Goal: Task Accomplishment & Management: Use online tool/utility

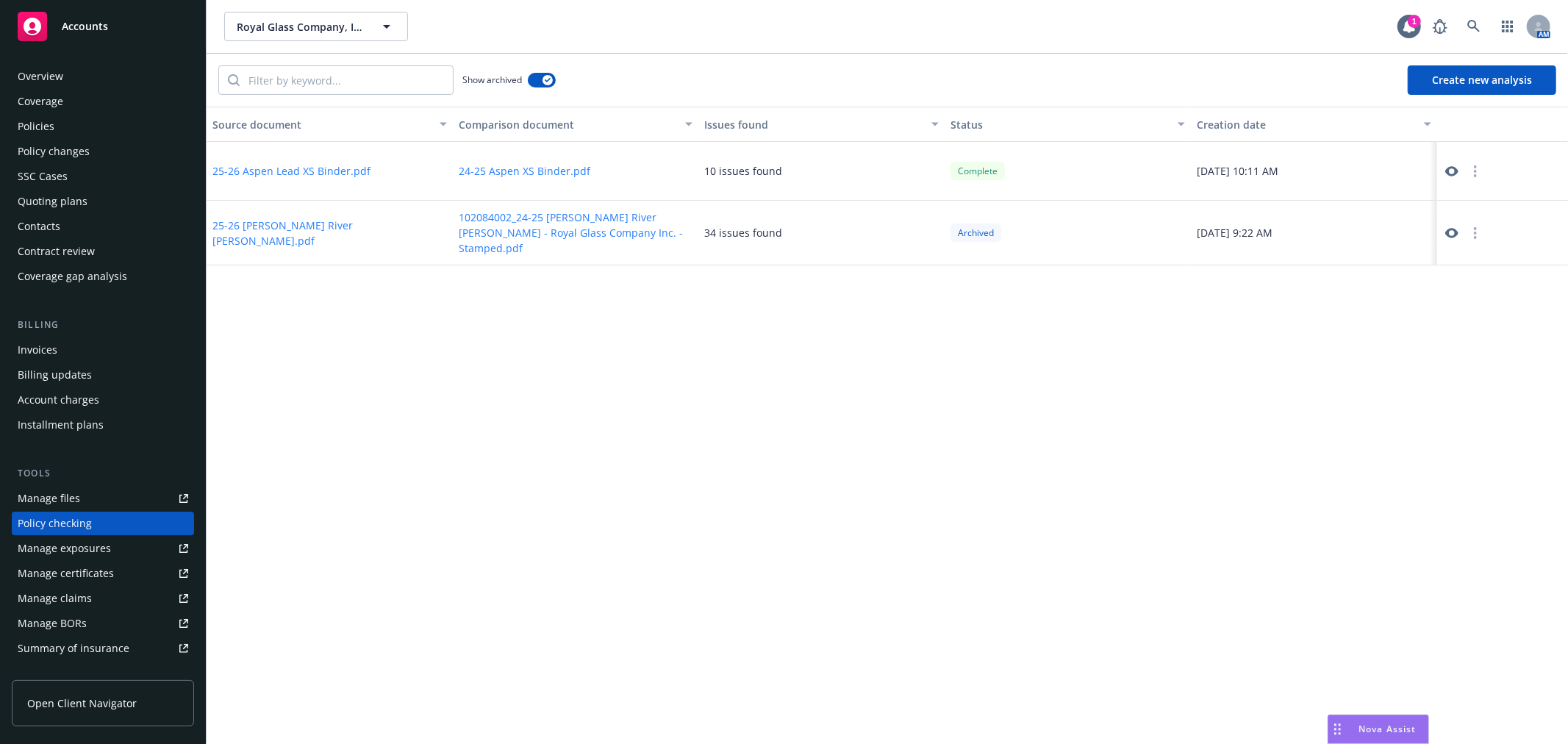
scroll to position [127, 0]
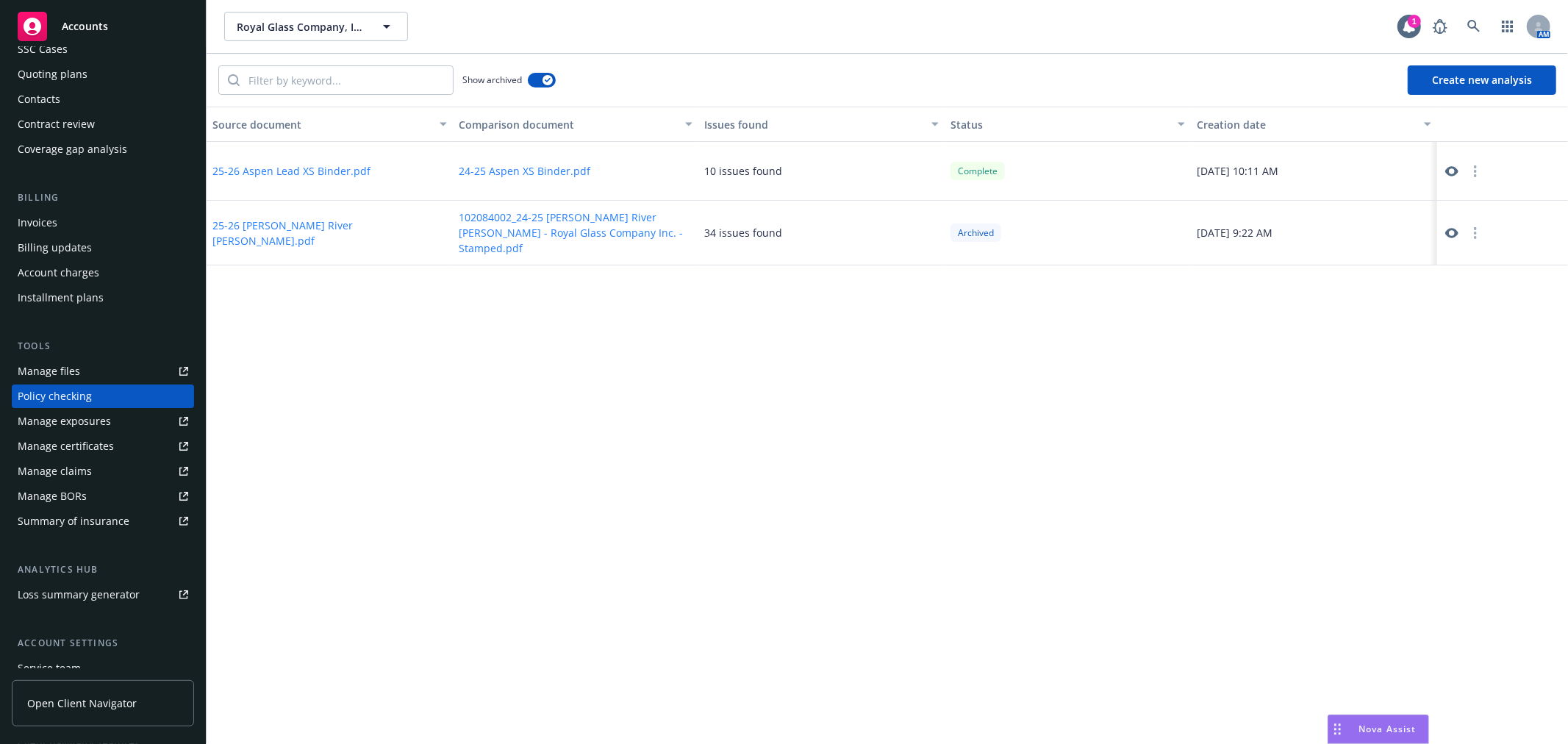
click at [77, 24] on span "Accounts" at bounding box center [85, 27] width 46 height 12
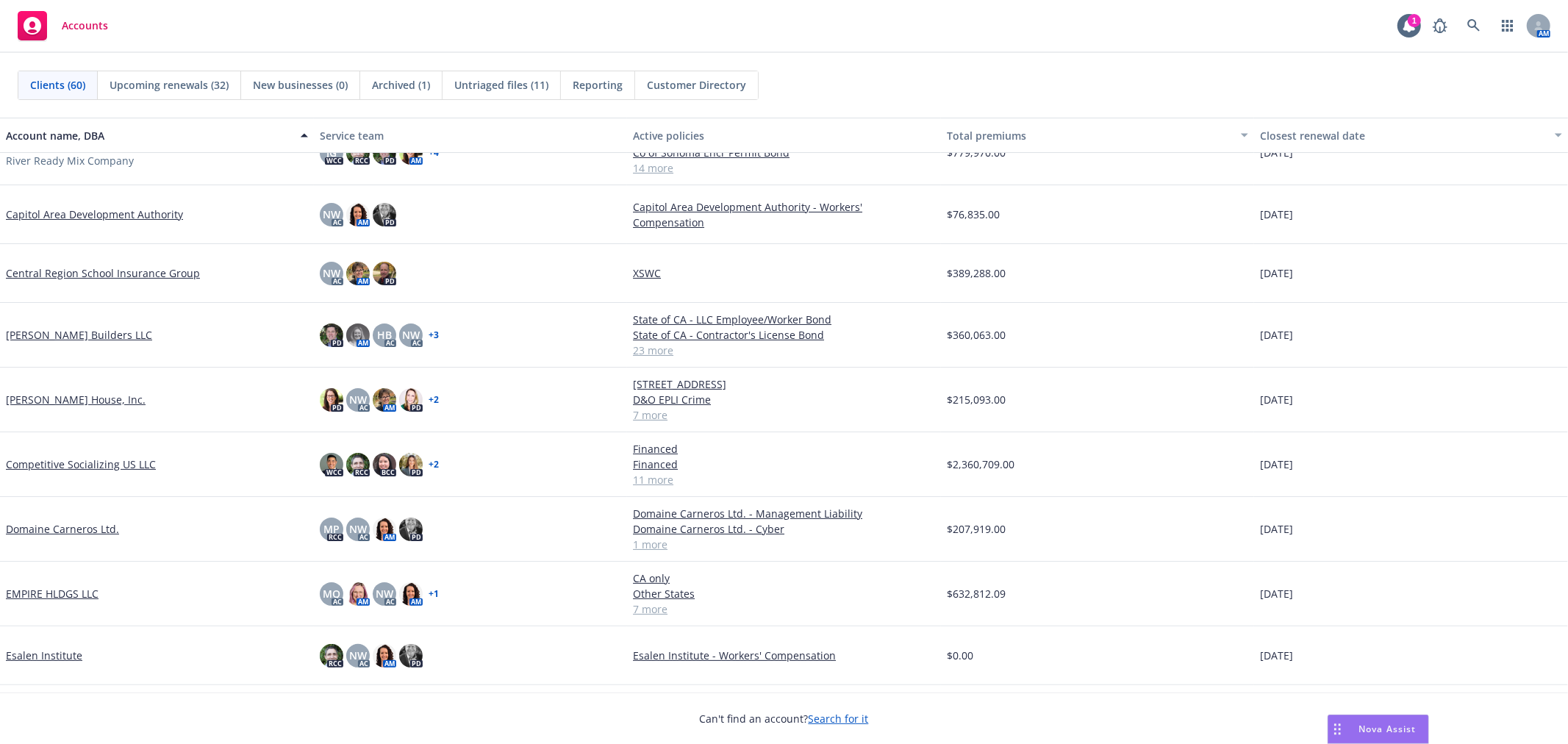
scroll to position [408, 0]
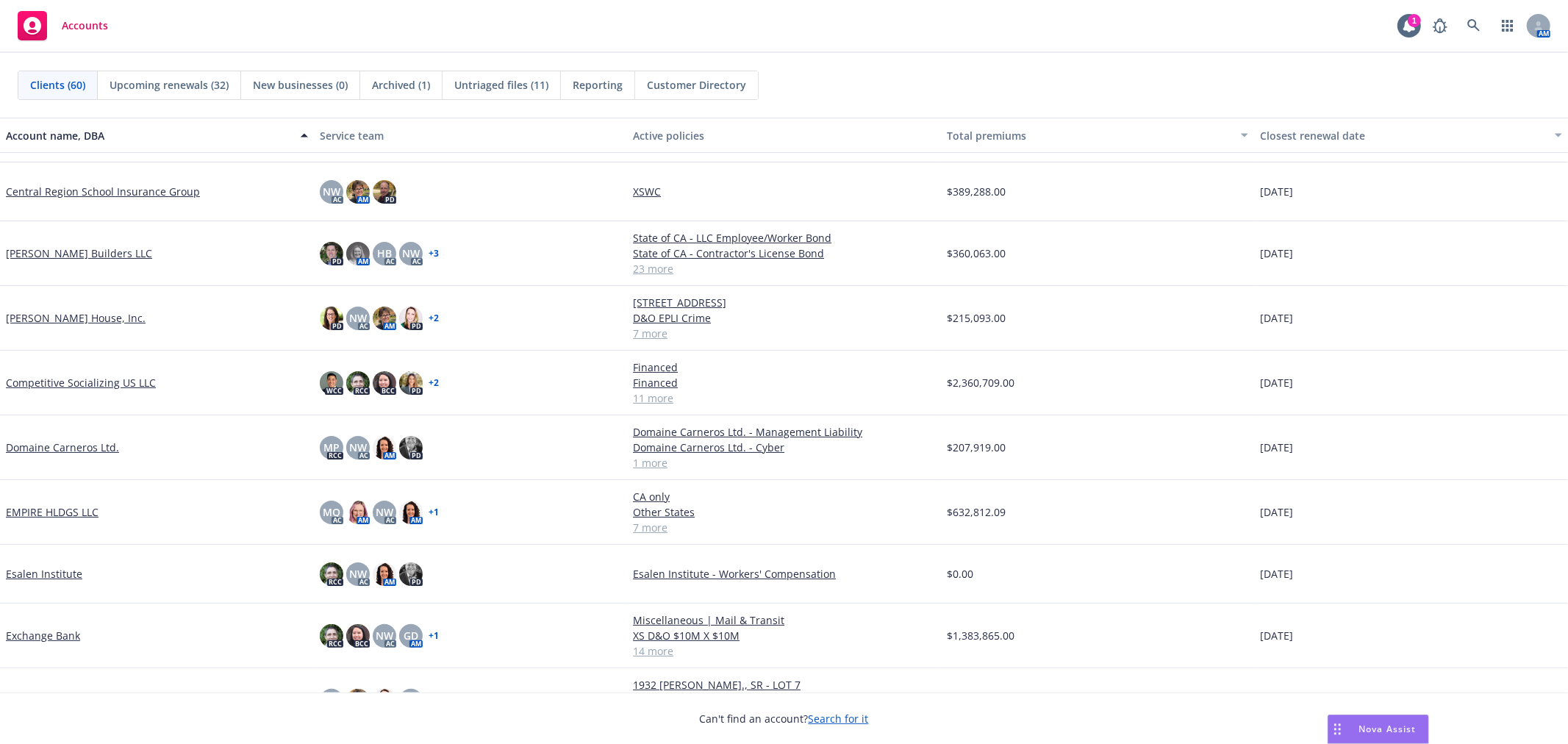
click at [60, 569] on link "Esalen Institute" at bounding box center [44, 574] width 76 height 15
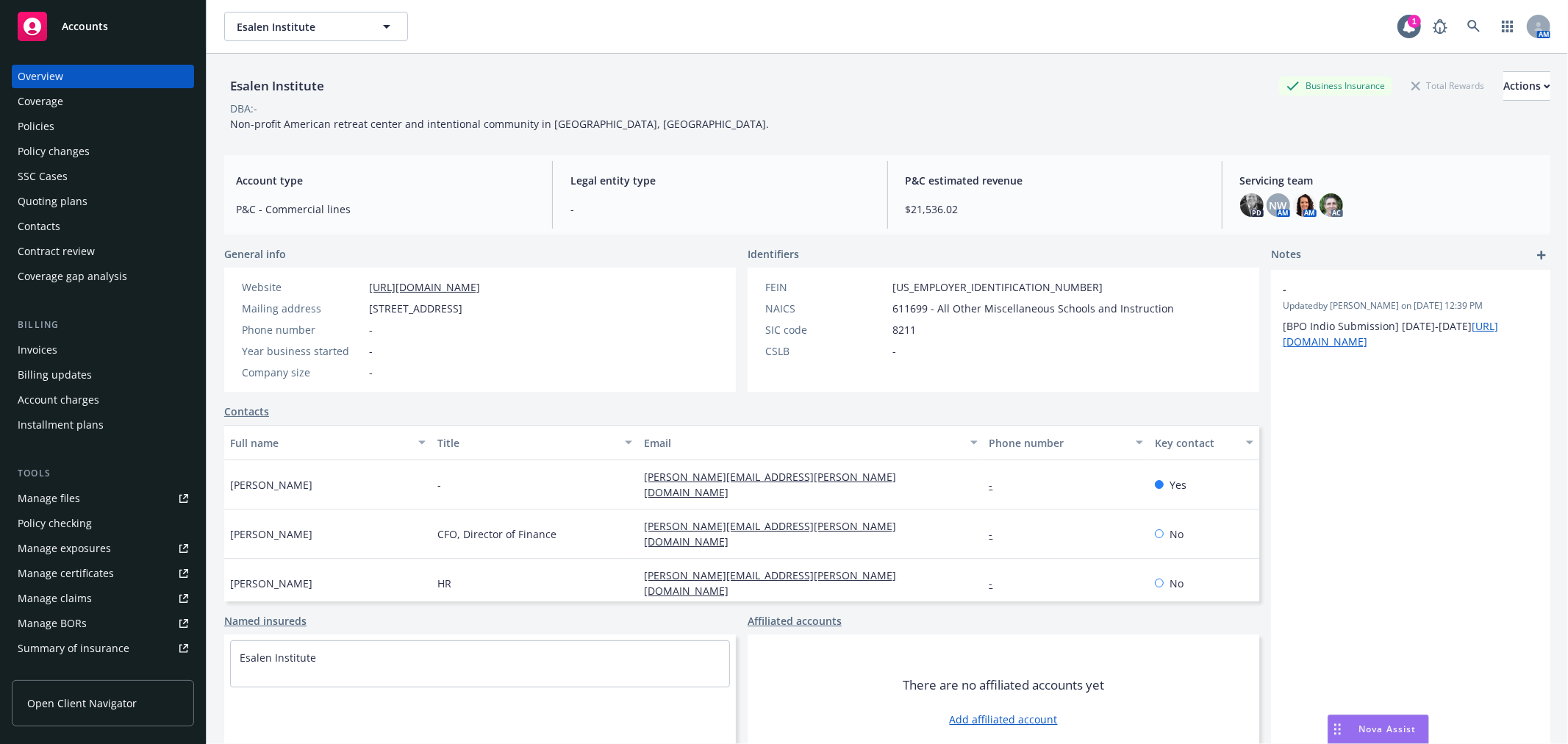
click at [112, 123] on div "Policies" at bounding box center [103, 127] width 170 height 24
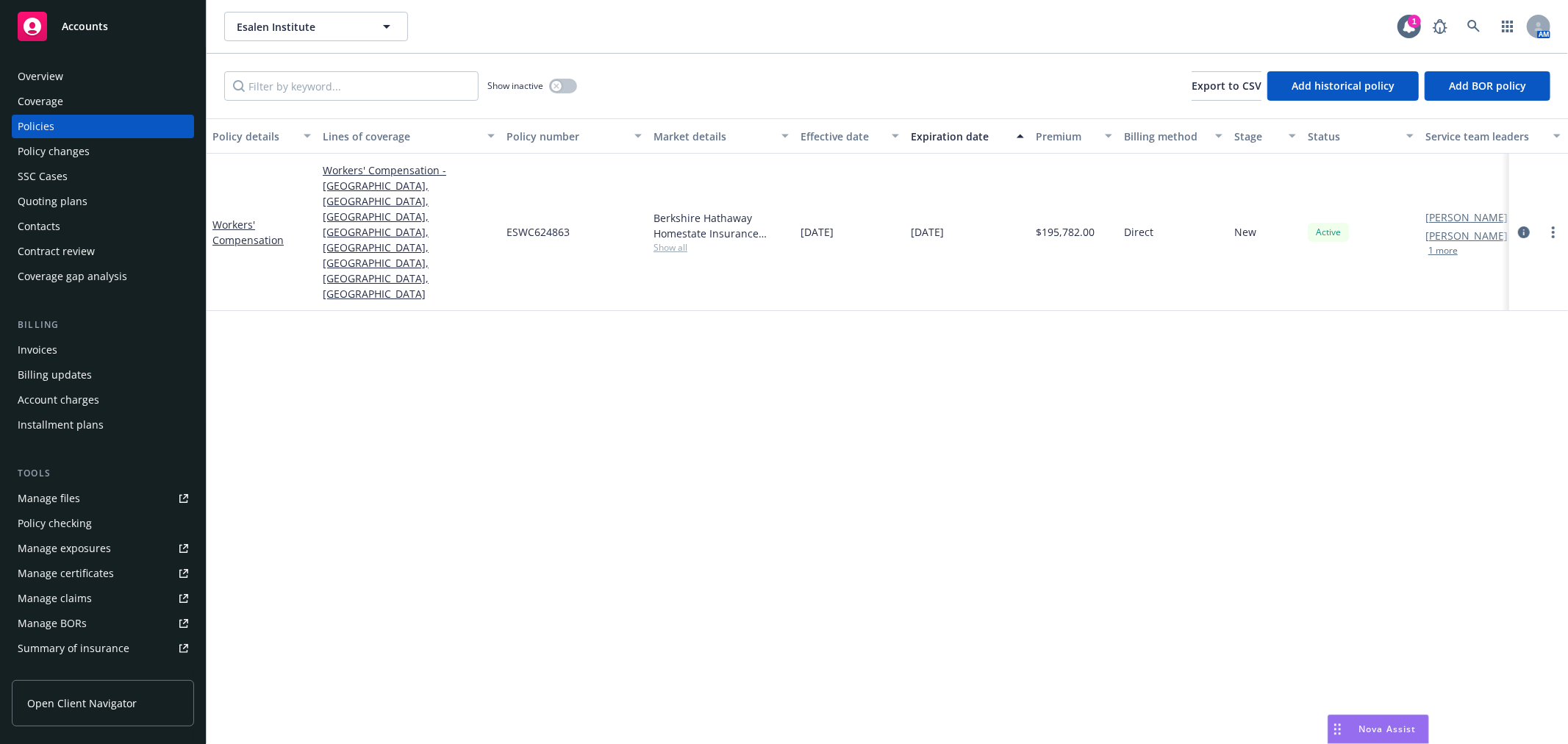
click at [98, 25] on span "Accounts" at bounding box center [85, 27] width 46 height 12
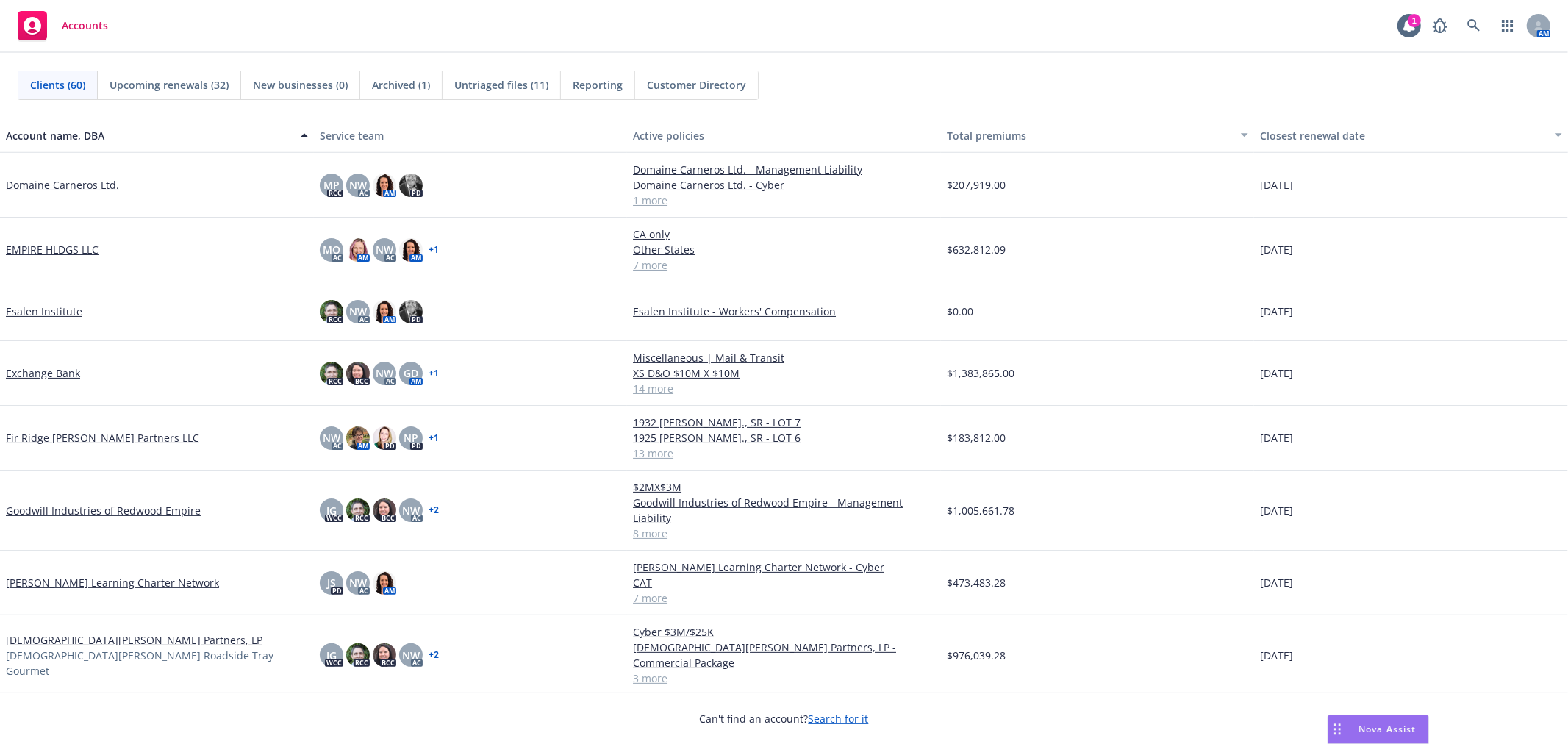
scroll to position [735, 0]
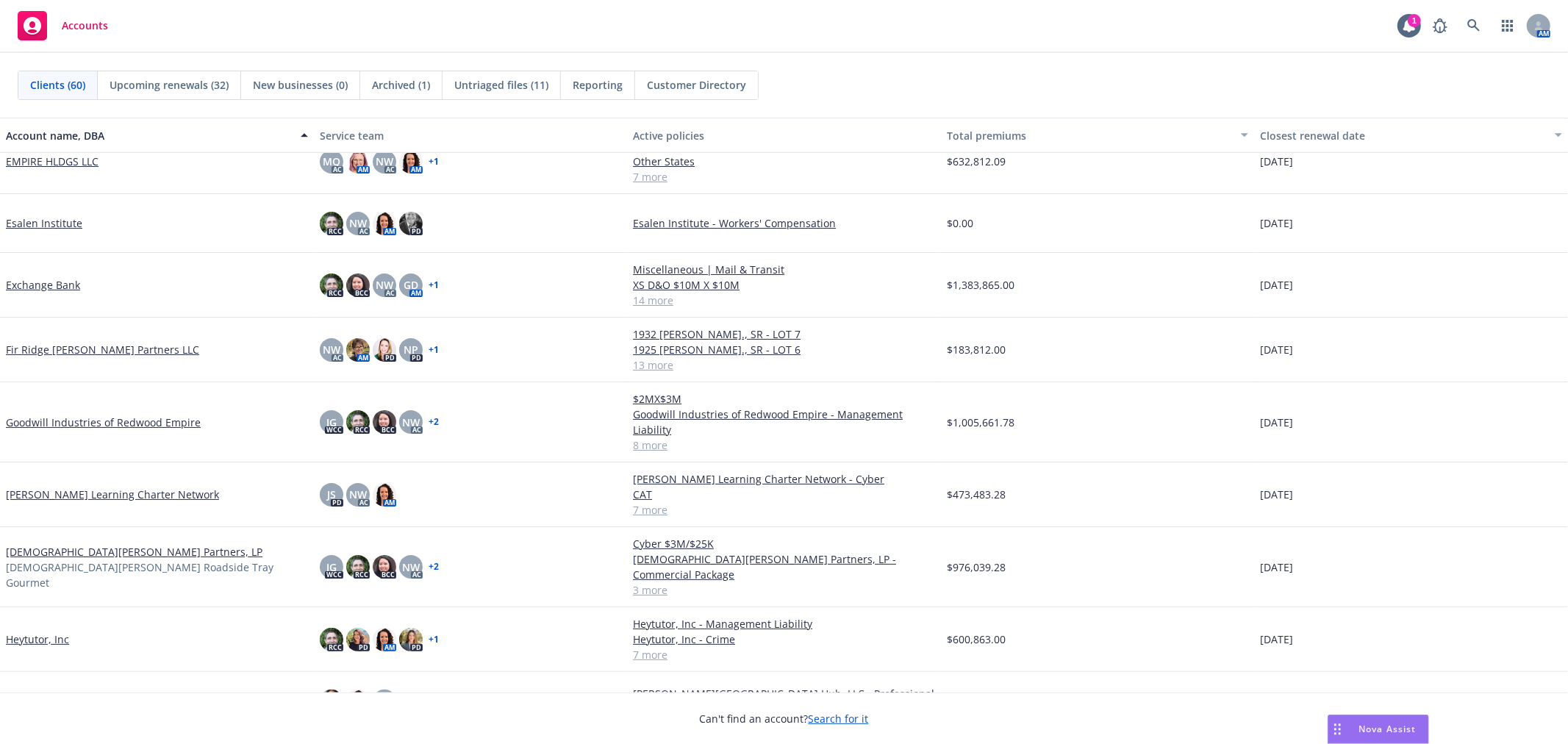
click at [72, 546] on link "[DEMOGRAPHIC_DATA][PERSON_NAME] Partners, LP" at bounding box center [134, 552] width 257 height 15
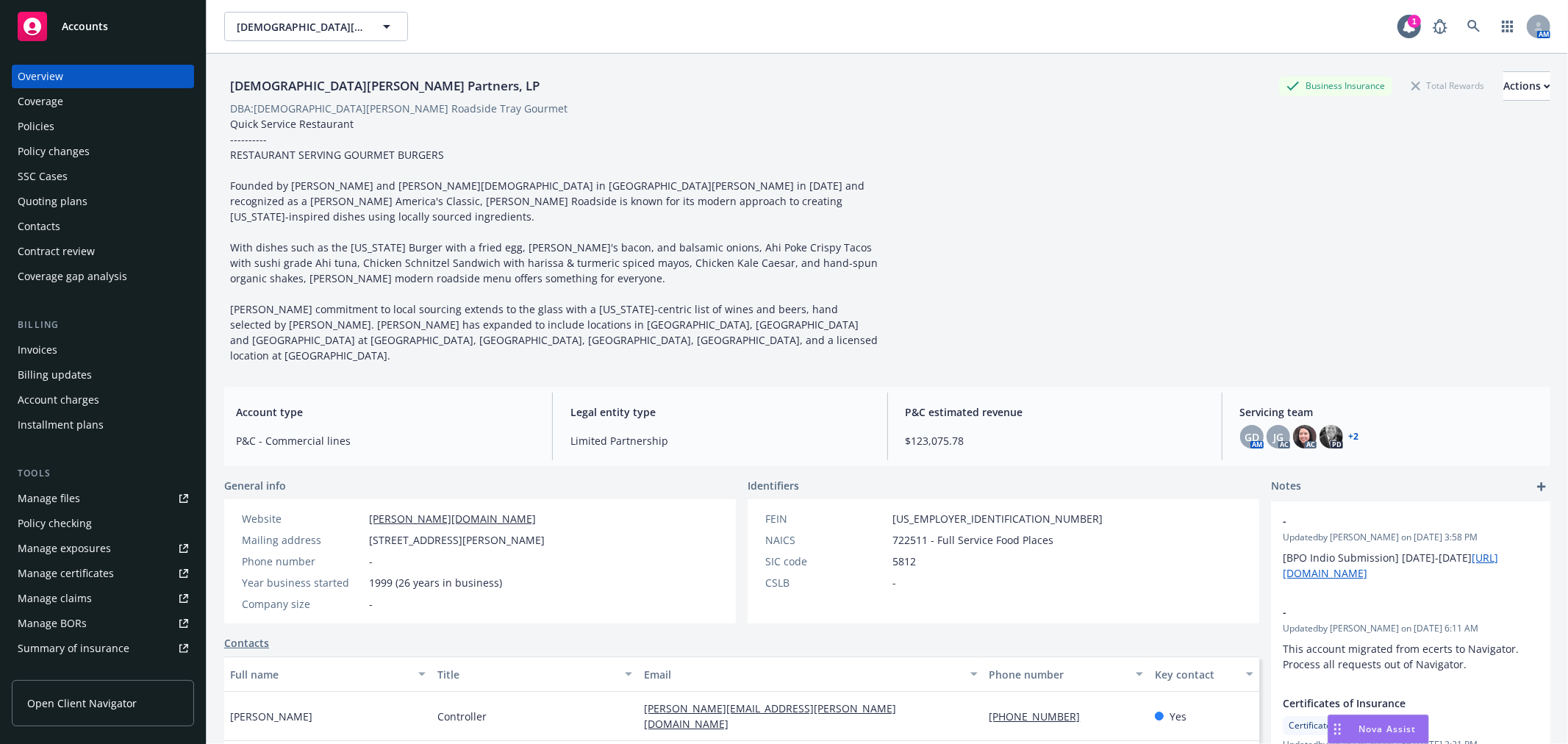
click at [94, 521] on div "Policy checking" at bounding box center [103, 523] width 170 height 24
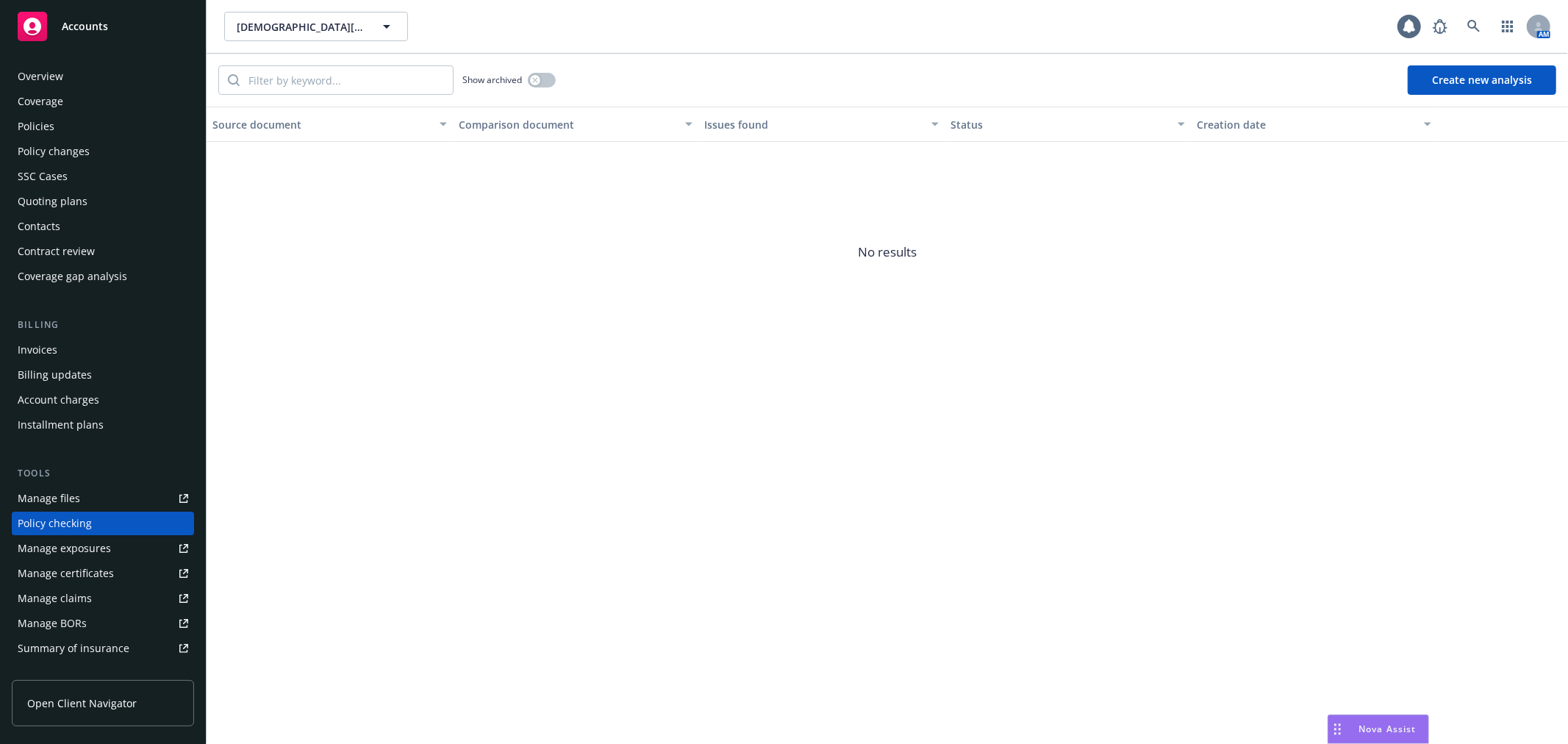
scroll to position [127, 0]
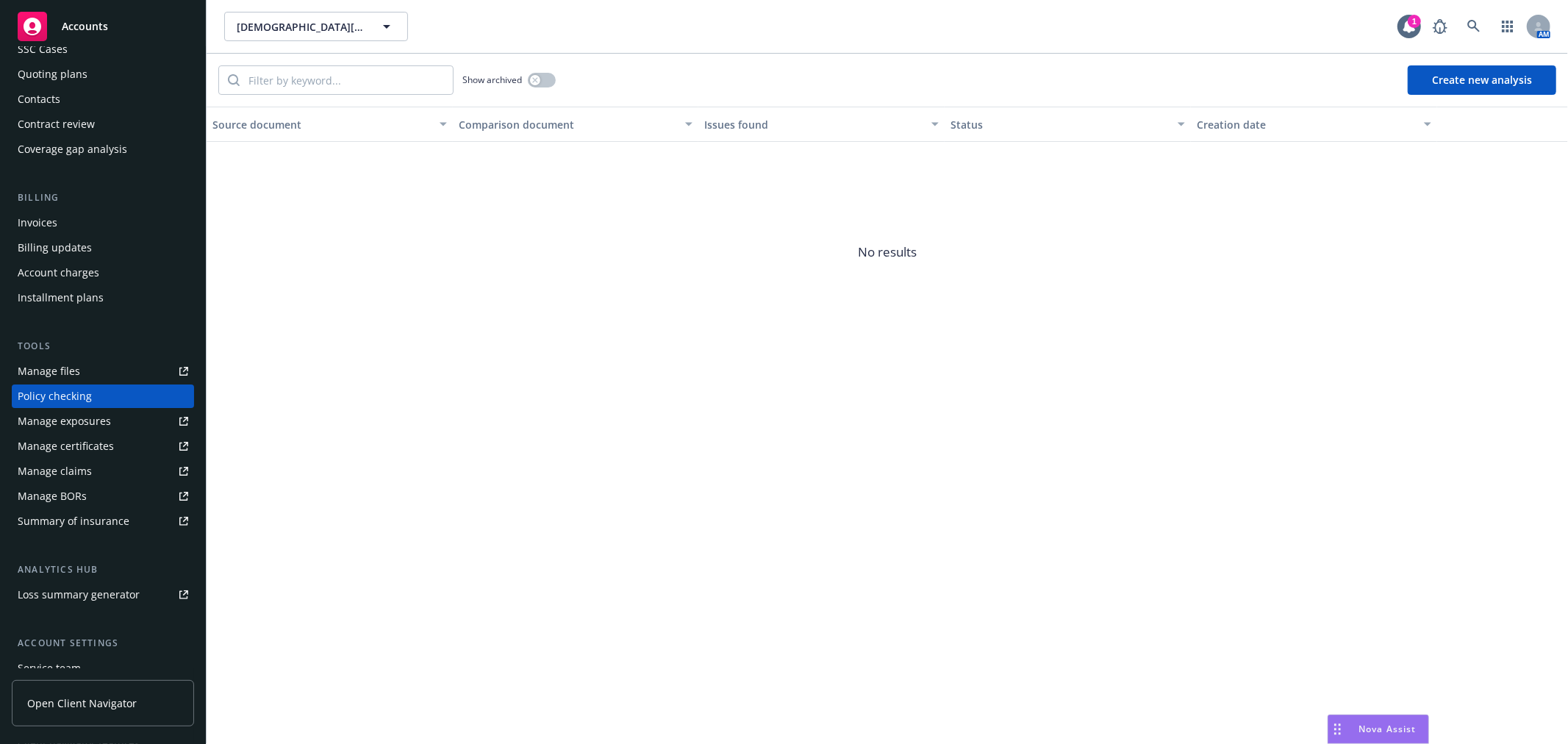
click at [1469, 86] on button "Create new analysis" at bounding box center [1482, 80] width 149 height 29
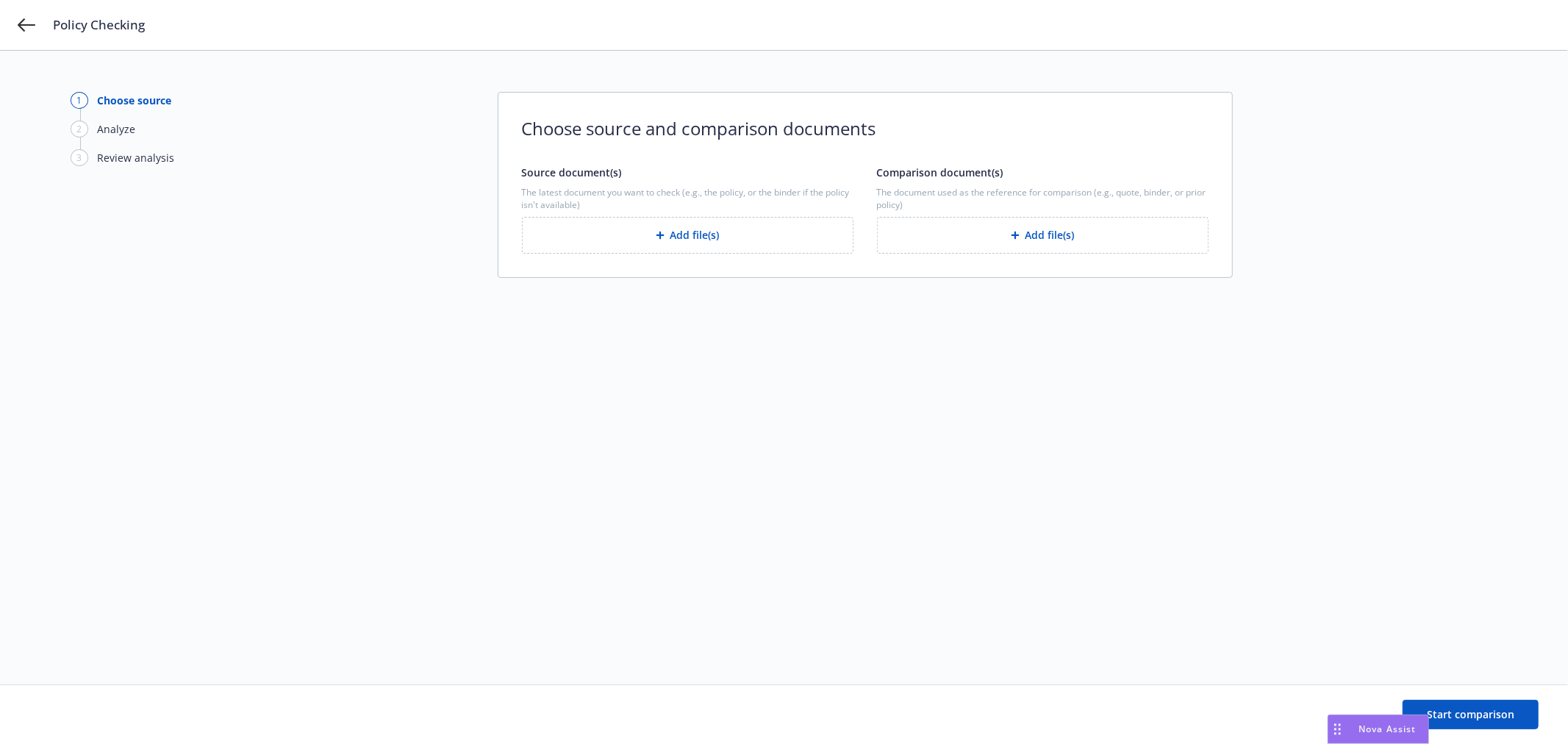
click at [699, 240] on button "Add file(s)" at bounding box center [688, 235] width 332 height 37
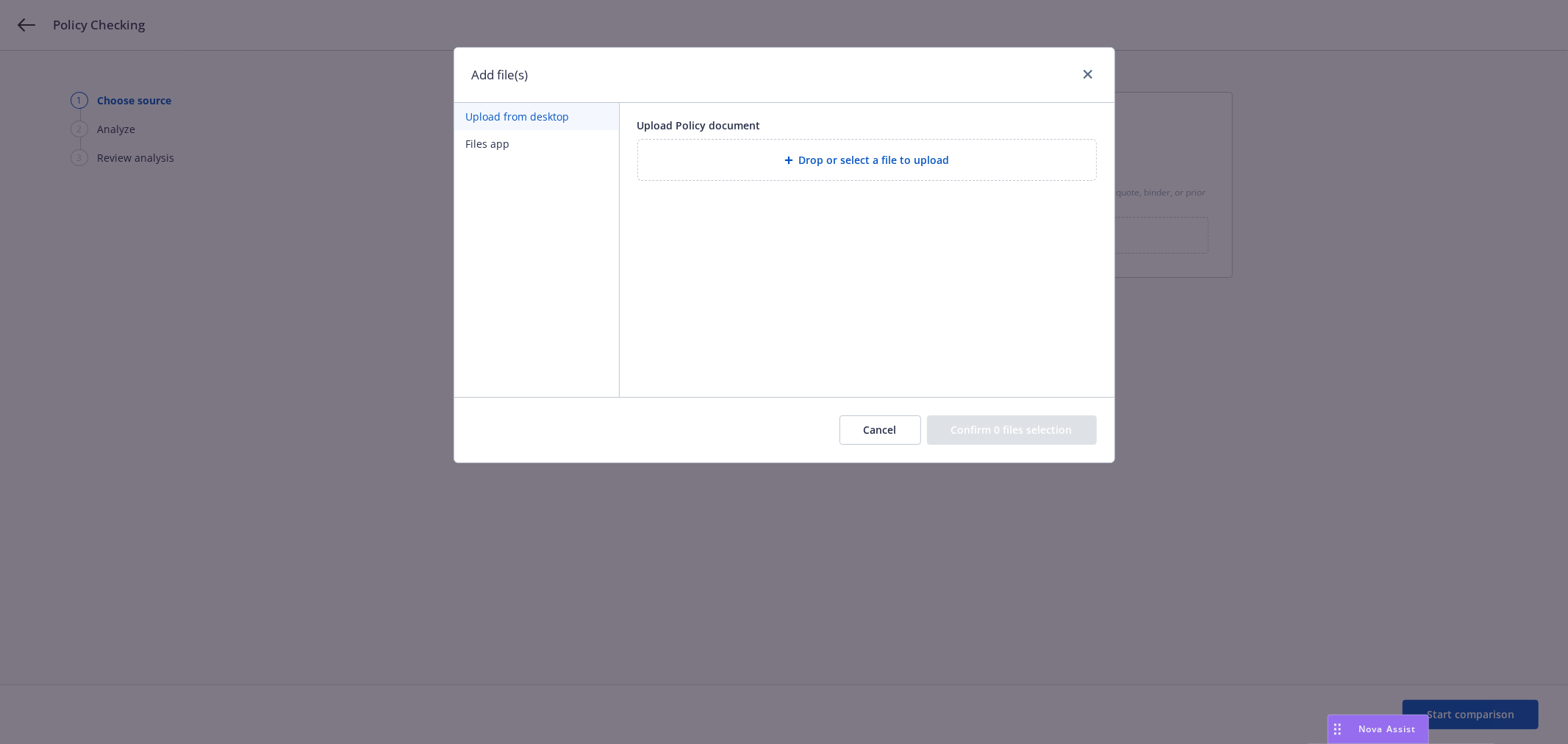
click at [547, 149] on button "Files app" at bounding box center [536, 144] width 165 height 27
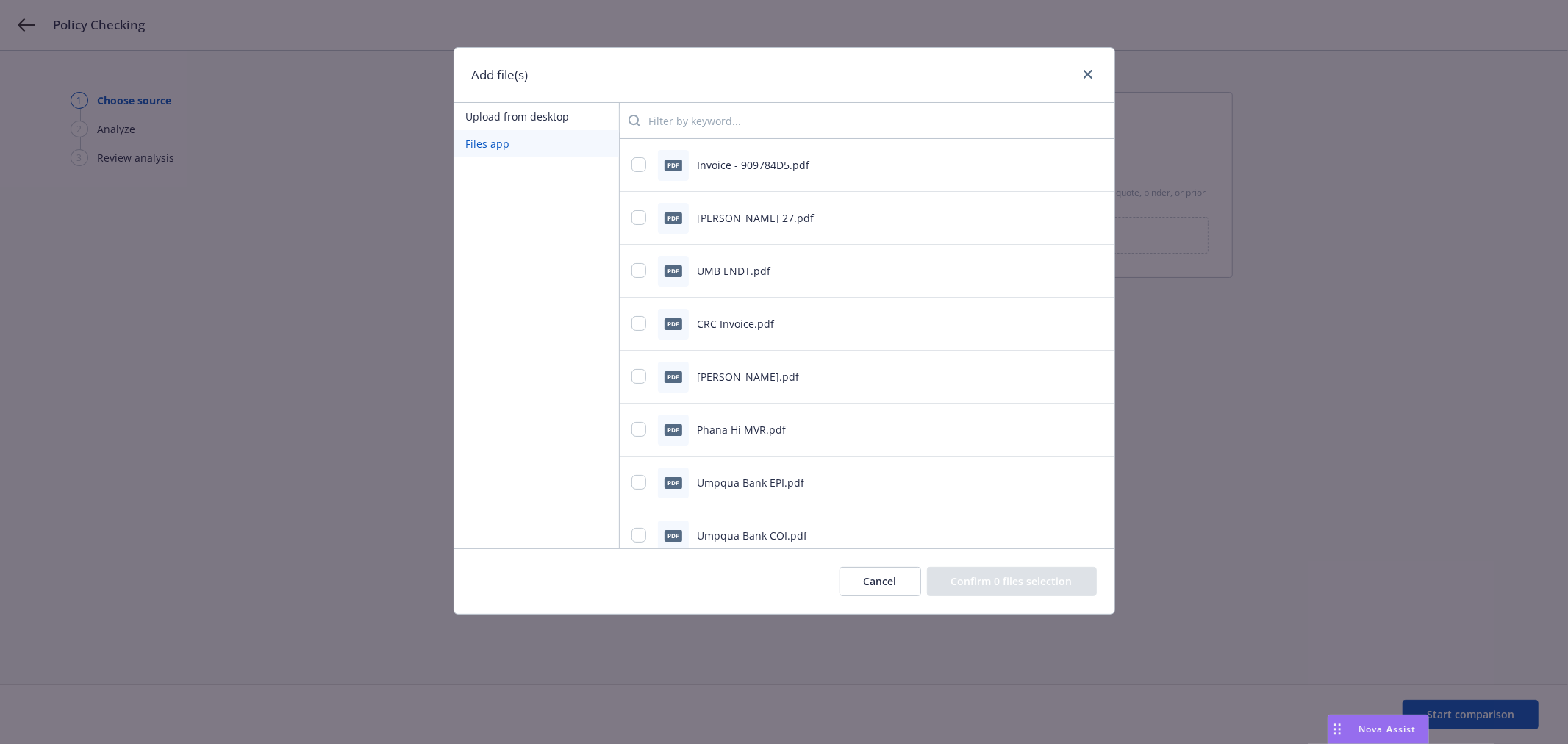
click at [699, 127] on input "search" at bounding box center [872, 121] width 463 height 29
click at [650, 119] on input "poli" at bounding box center [872, 121] width 463 height 29
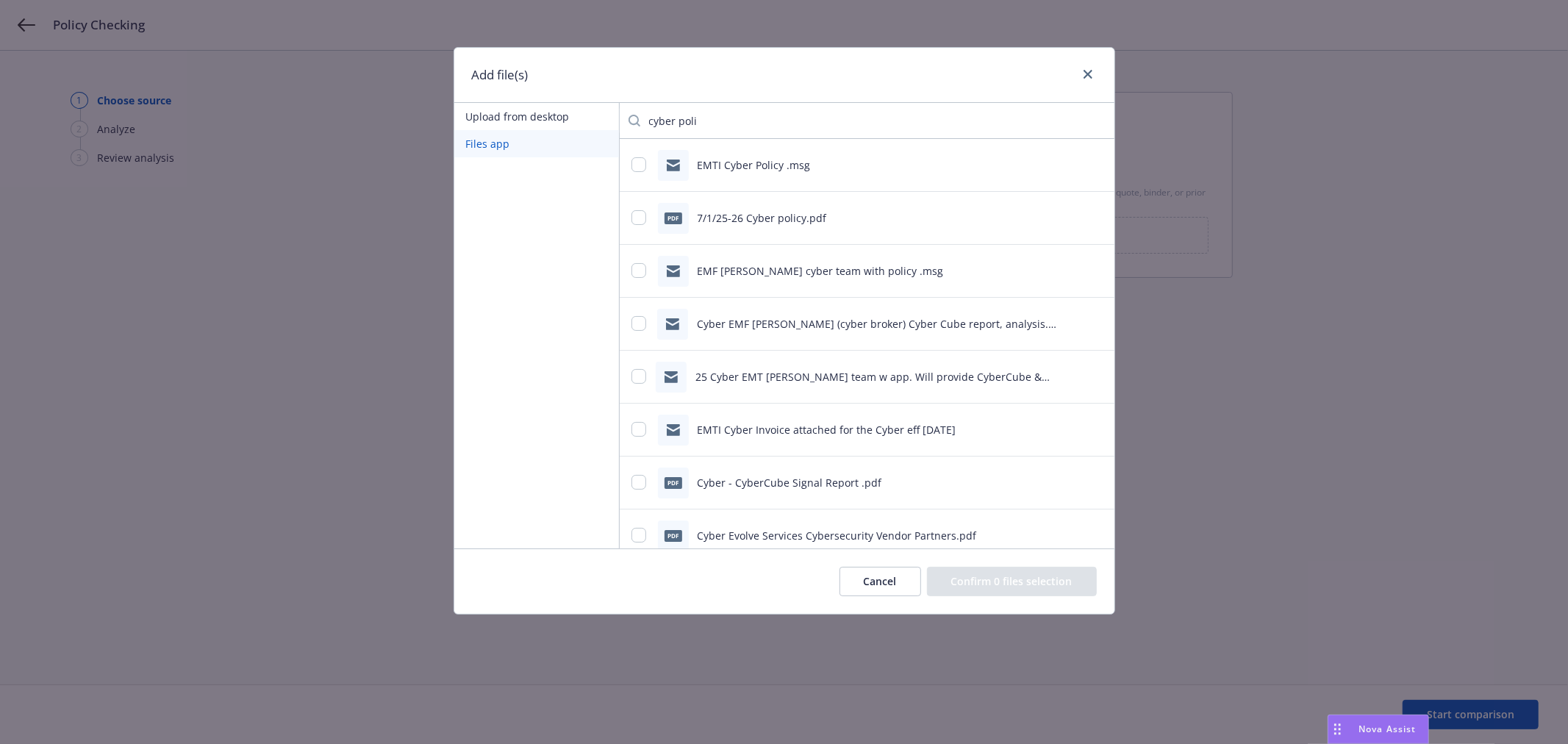
type input "cyber poli"
click at [638, 217] on input "checkbox" at bounding box center [638, 217] width 15 height 15
checkbox input "true"
click at [1050, 578] on button "Confirm 1 file selection" at bounding box center [1015, 582] width 165 height 29
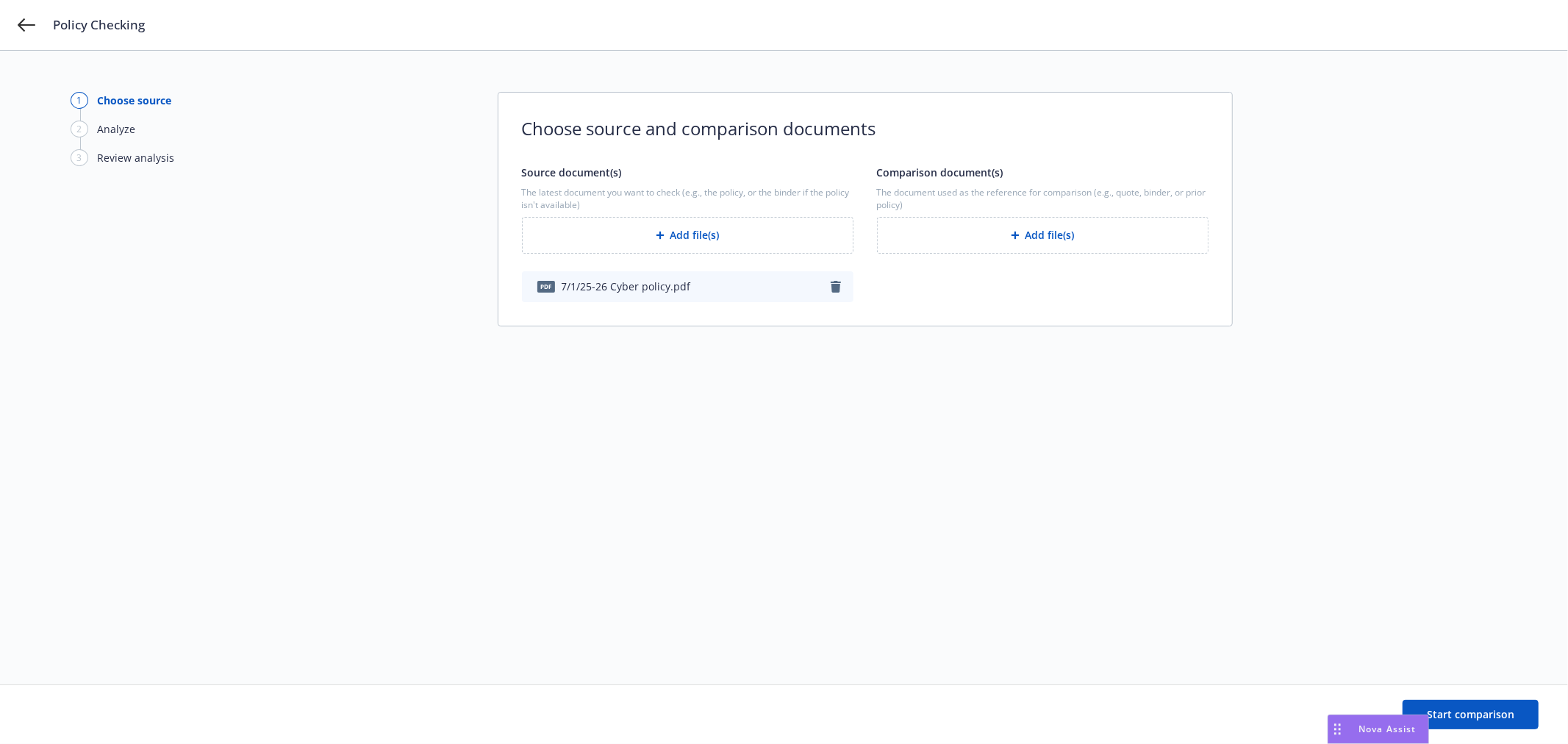
click at [1090, 210] on span "The document used as the reference for comparison (e.g., quote, binder, or prio…" at bounding box center [1043, 198] width 332 height 25
click at [1080, 233] on button "Add file(s)" at bounding box center [1043, 235] width 332 height 37
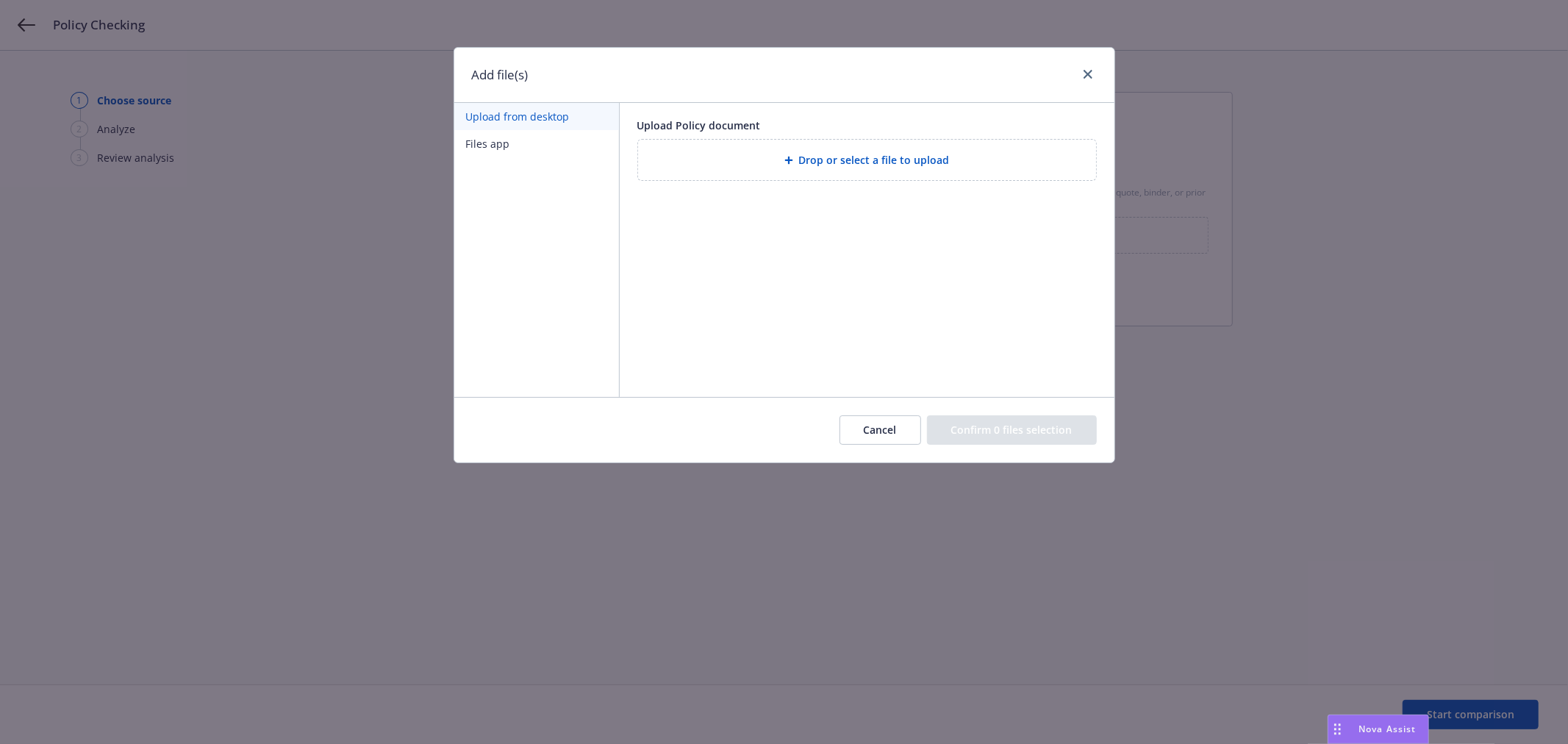
click at [489, 140] on button "Files app" at bounding box center [536, 144] width 165 height 27
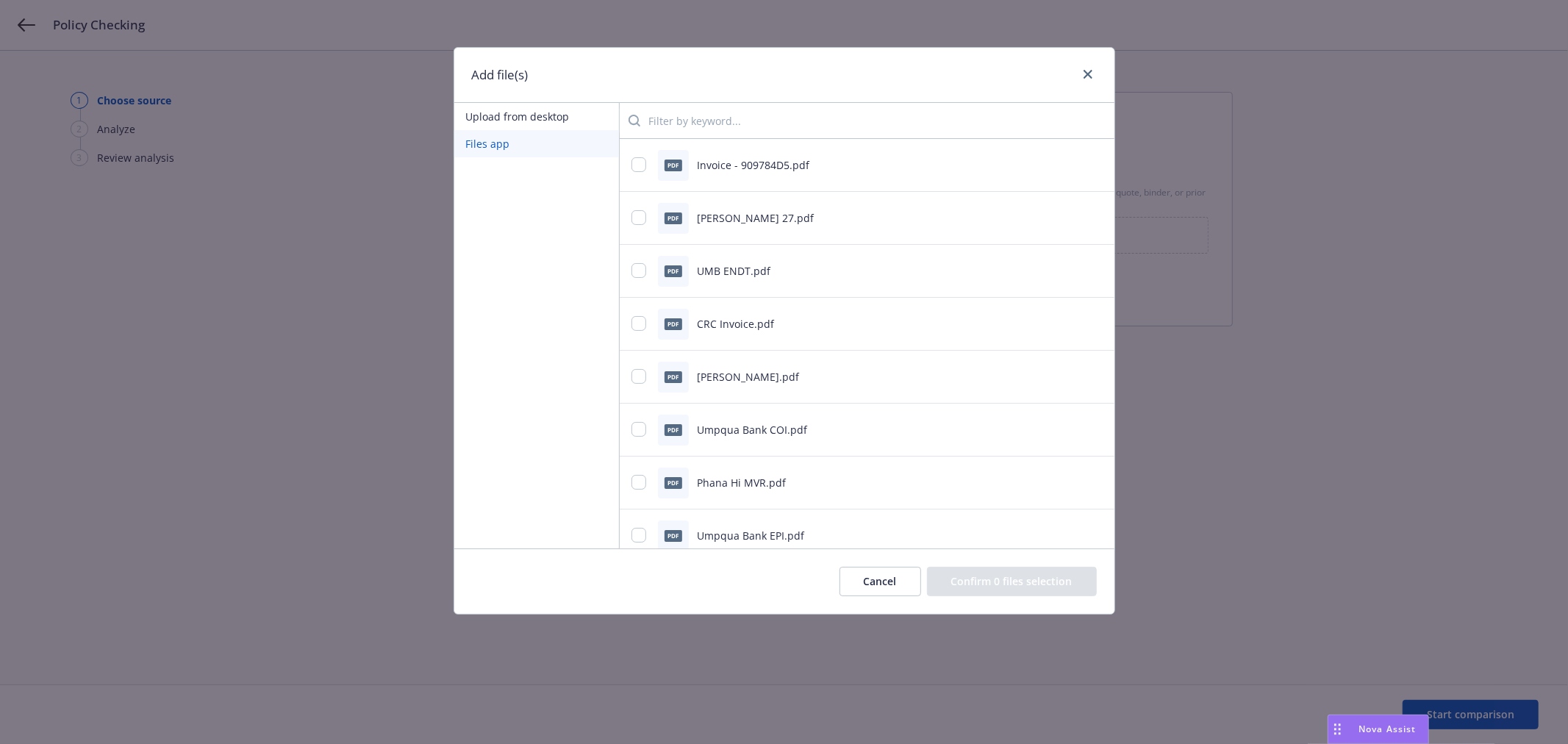
click at [694, 129] on input "search" at bounding box center [872, 121] width 463 height 29
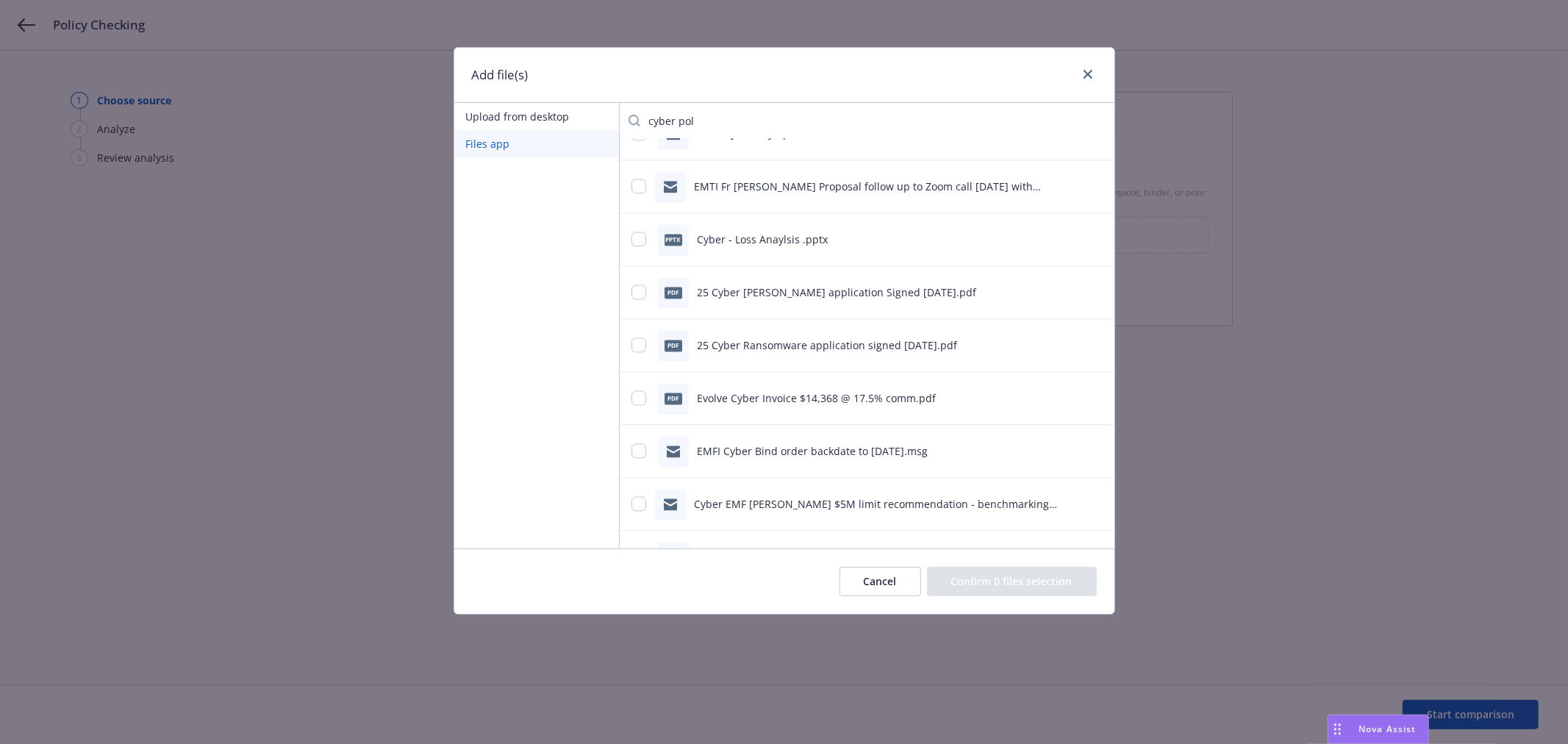
scroll to position [2368, 0]
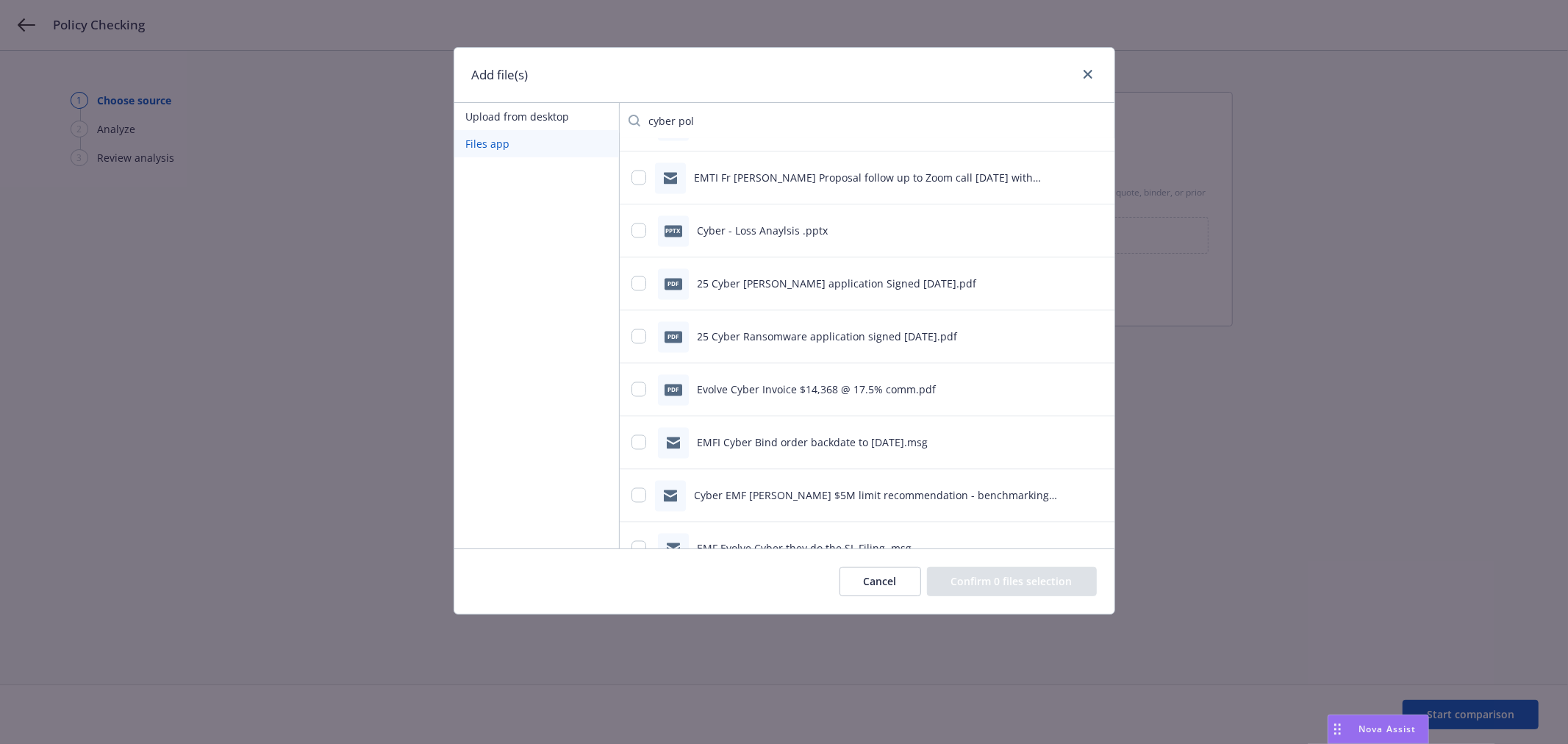
click at [648, 123] on input "cyber pol" at bounding box center [872, 121] width 463 height 29
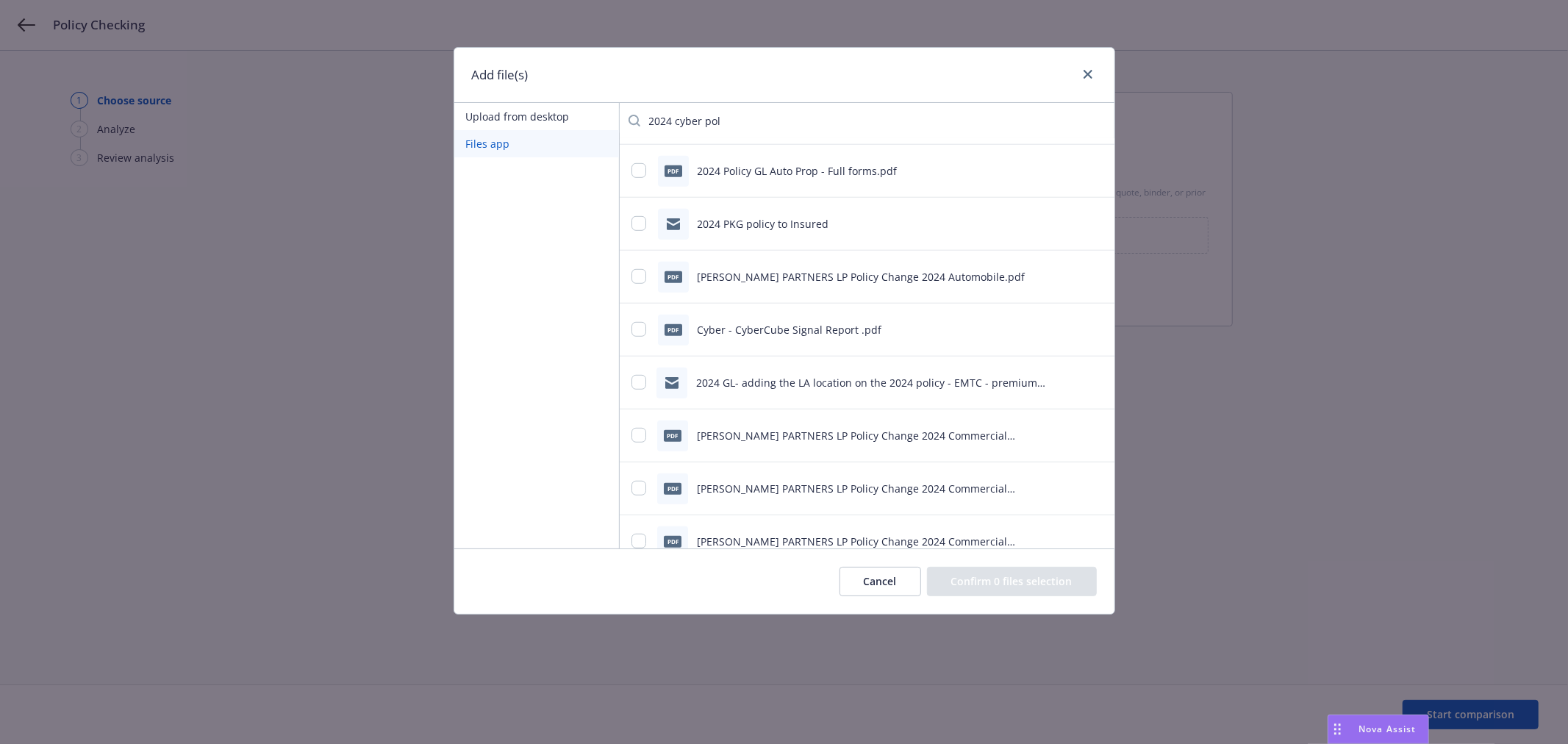
scroll to position [817, 0]
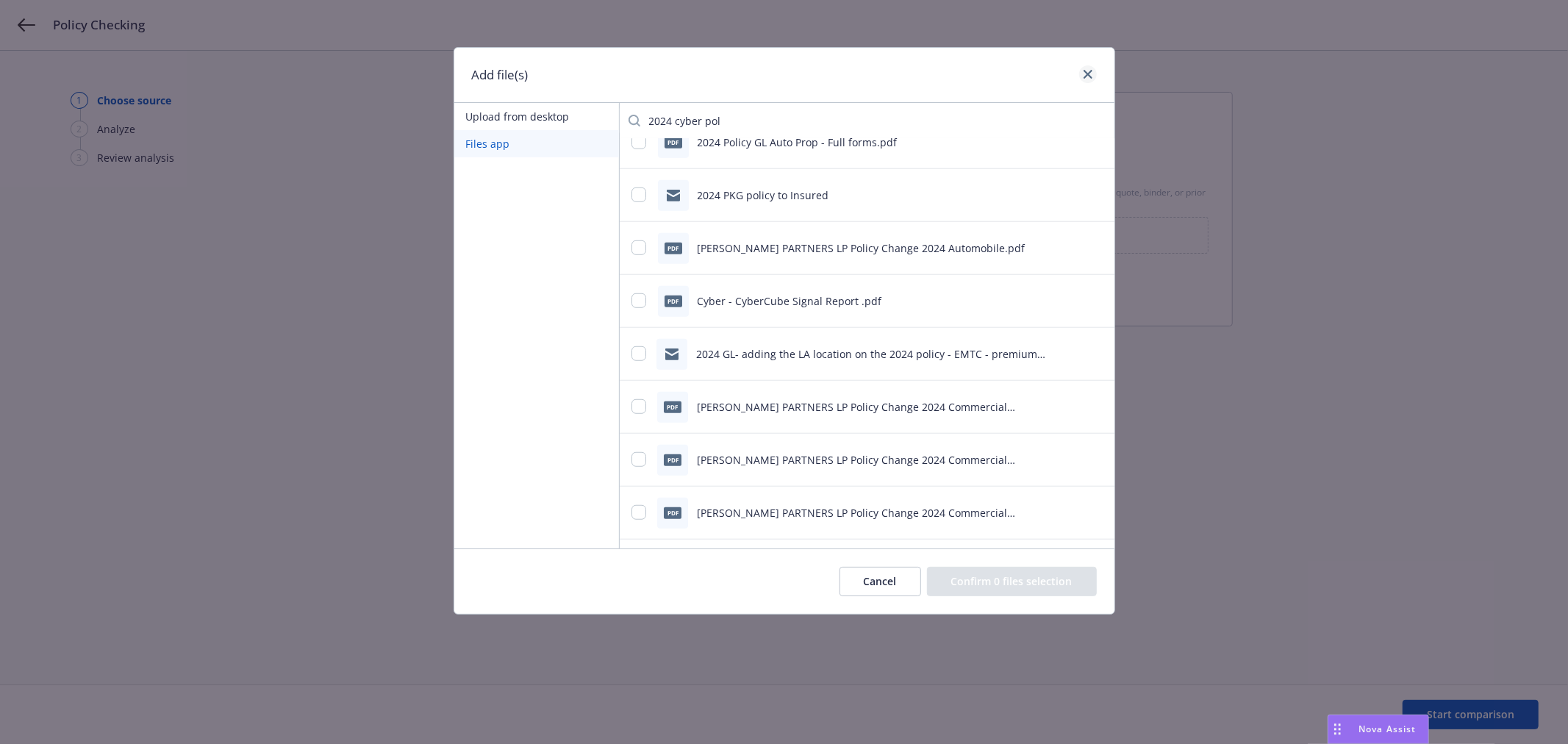
type input "2024 cyber pol"
click at [1086, 78] on icon "close" at bounding box center [1088, 74] width 9 height 9
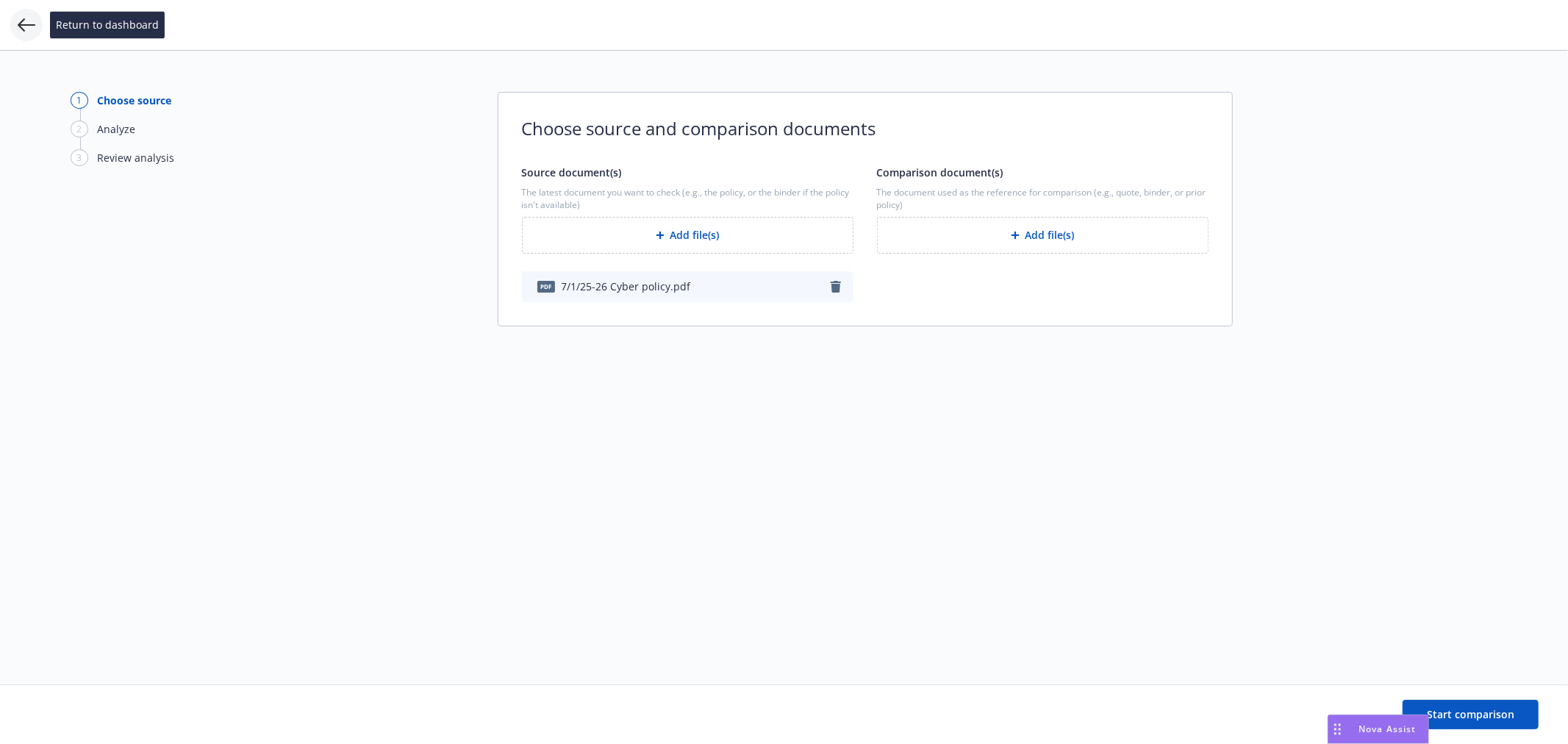
click at [20, 27] on icon at bounding box center [27, 24] width 18 height 13
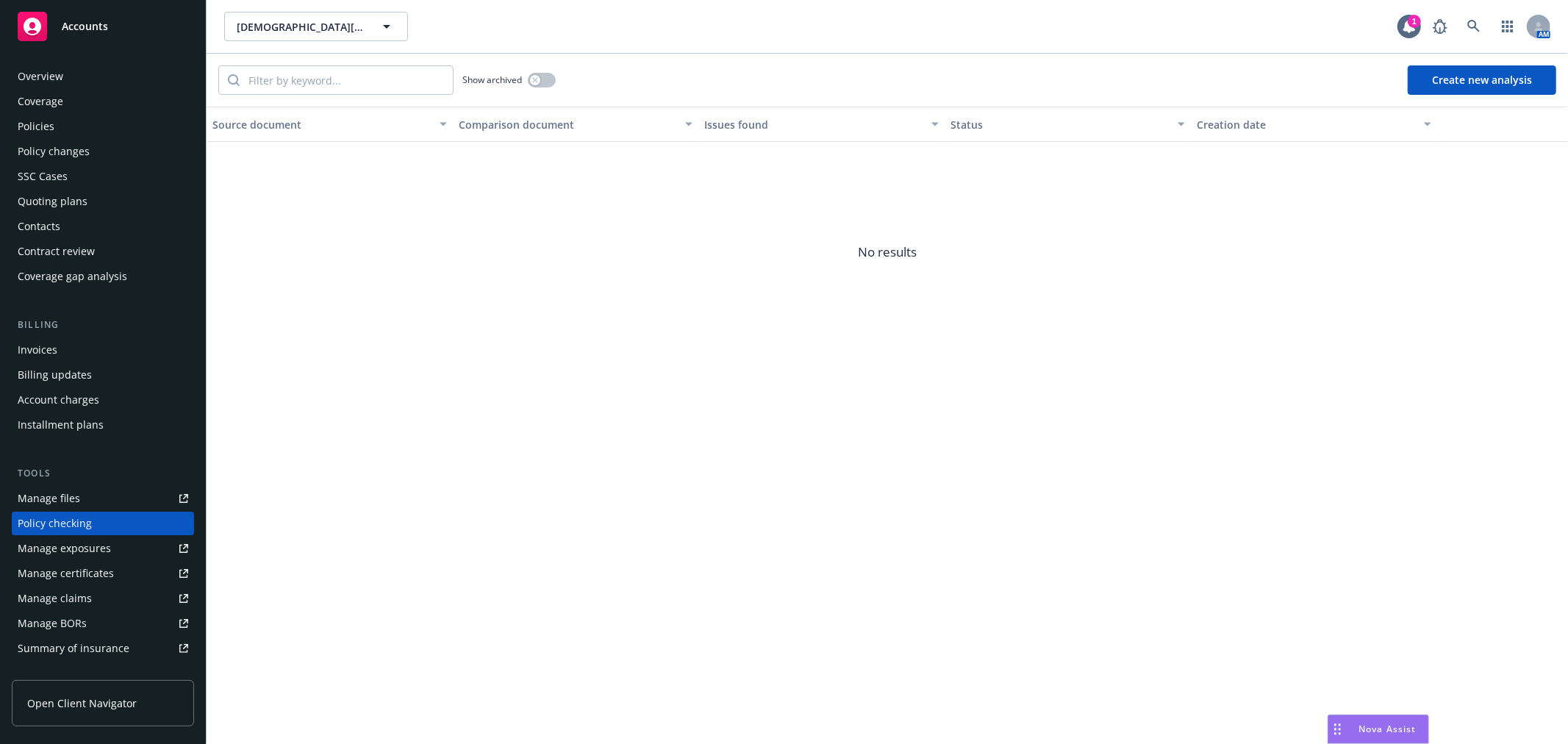
click at [83, 126] on div "Policies" at bounding box center [103, 127] width 170 height 24
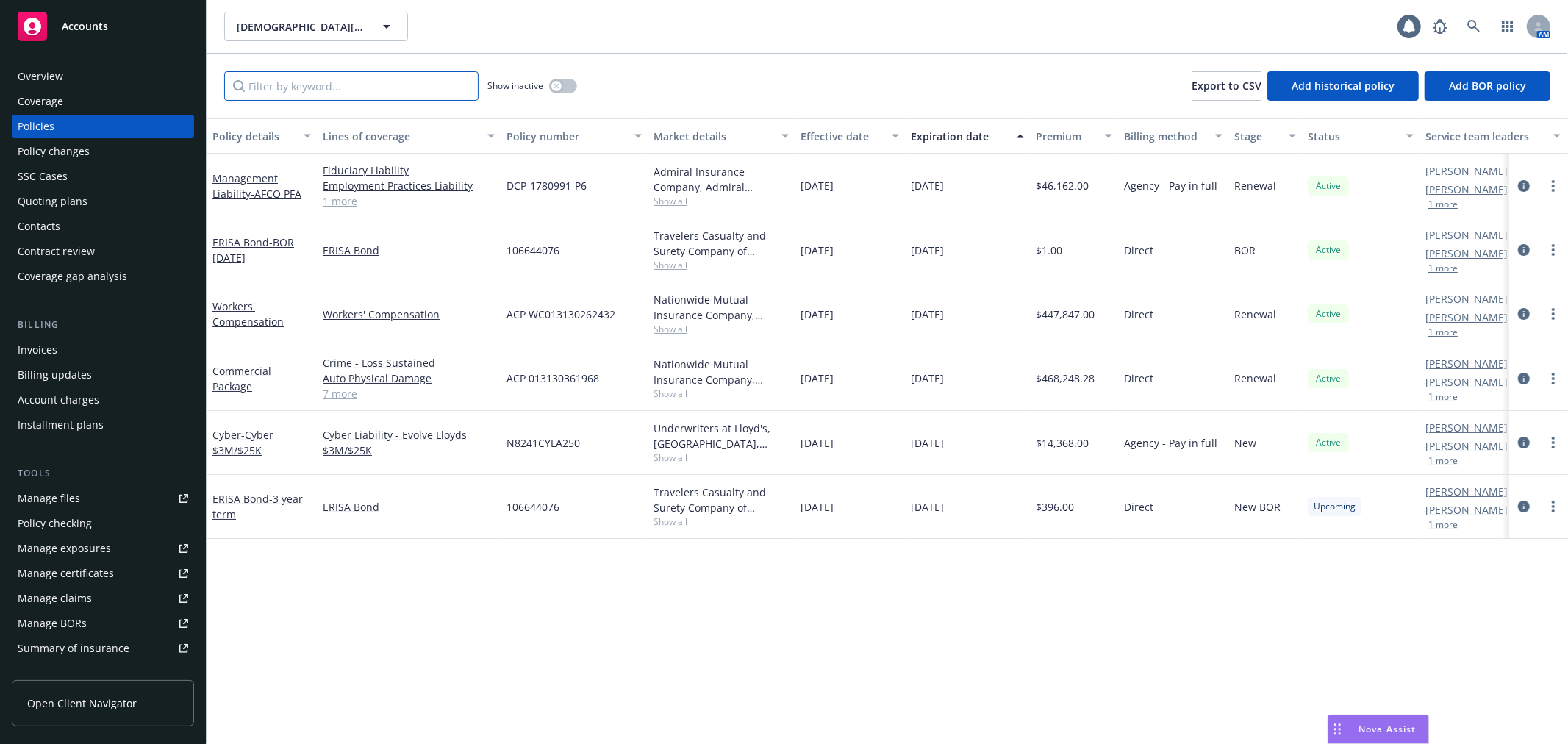
click at [263, 93] on input "Filter by keyword..." at bounding box center [351, 86] width 254 height 29
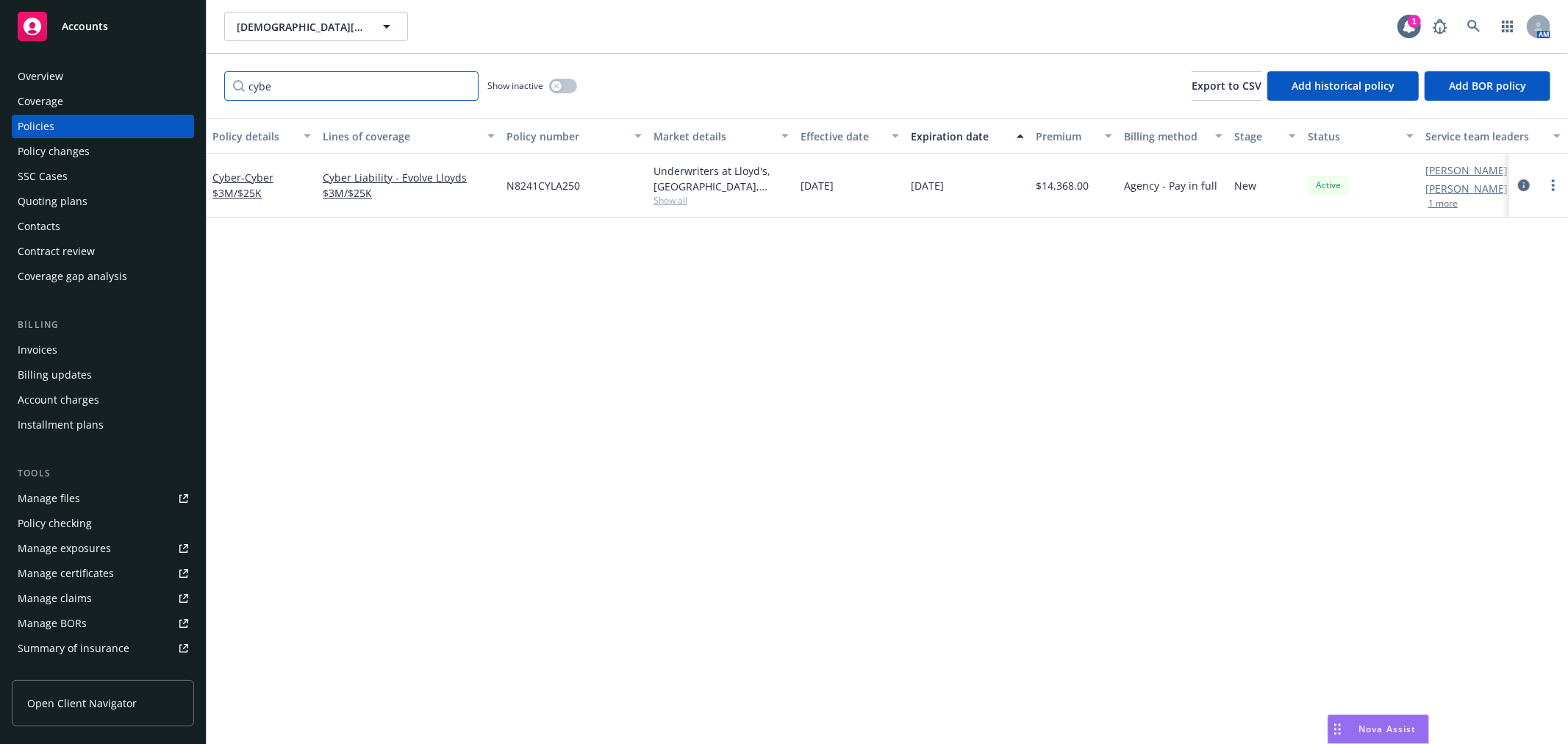
type input "cybe"
click at [556, 89] on div "button" at bounding box center [557, 86] width 10 height 10
click at [56, 25] on div "Accounts" at bounding box center [103, 27] width 170 height 29
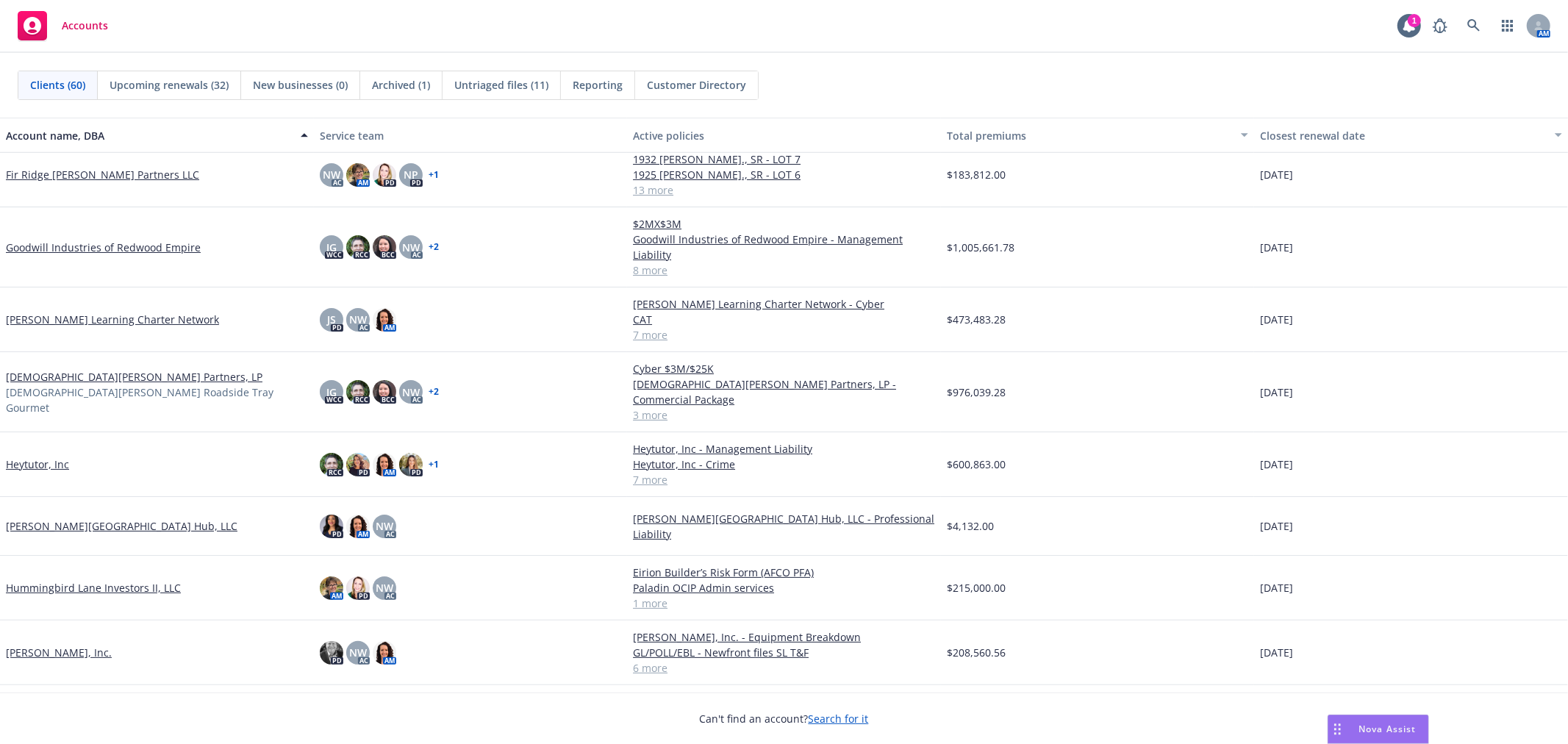
scroll to position [980, 0]
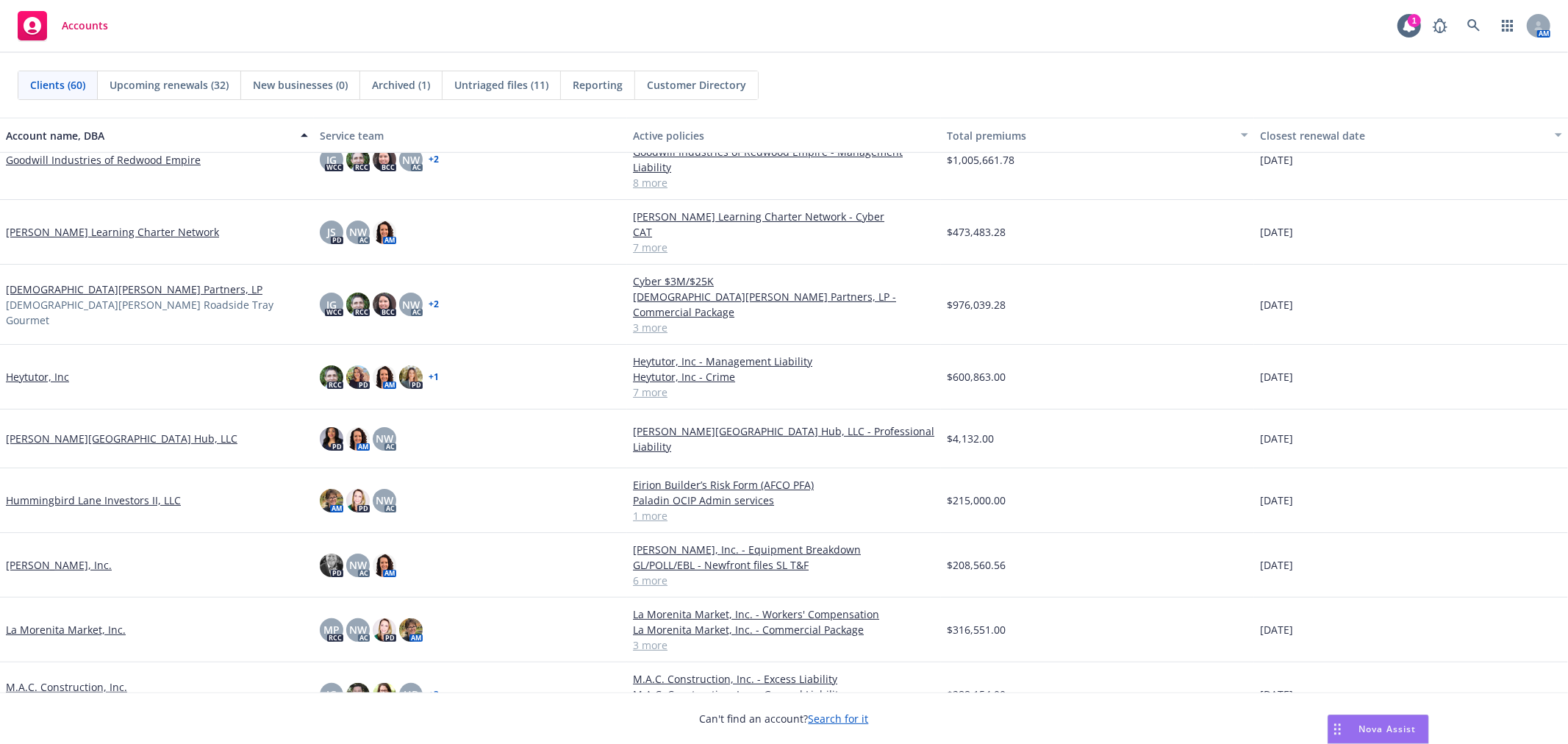
click at [33, 558] on link "[PERSON_NAME], Inc." at bounding box center [59, 565] width 106 height 15
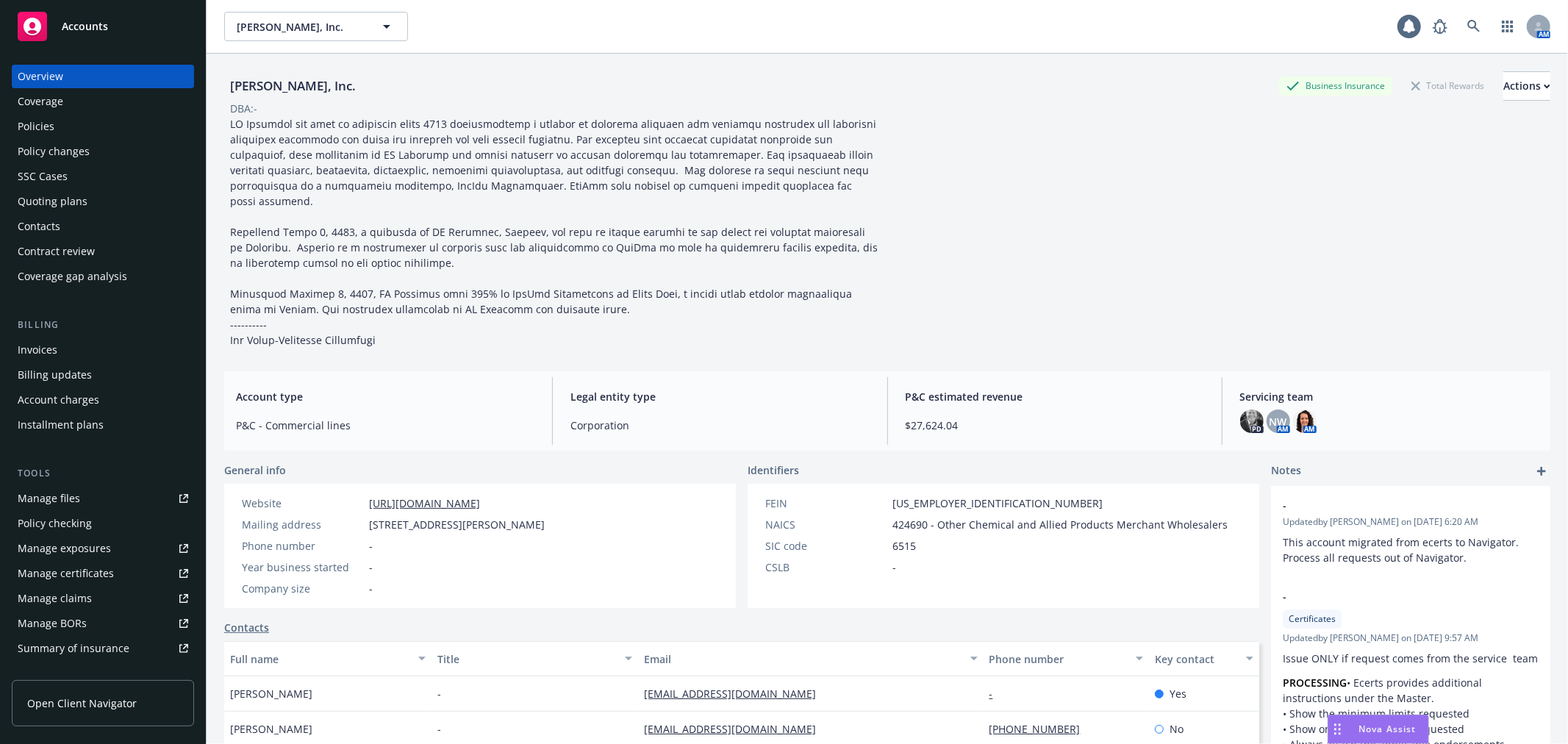
click at [67, 123] on div "Policies" at bounding box center [103, 127] width 170 height 24
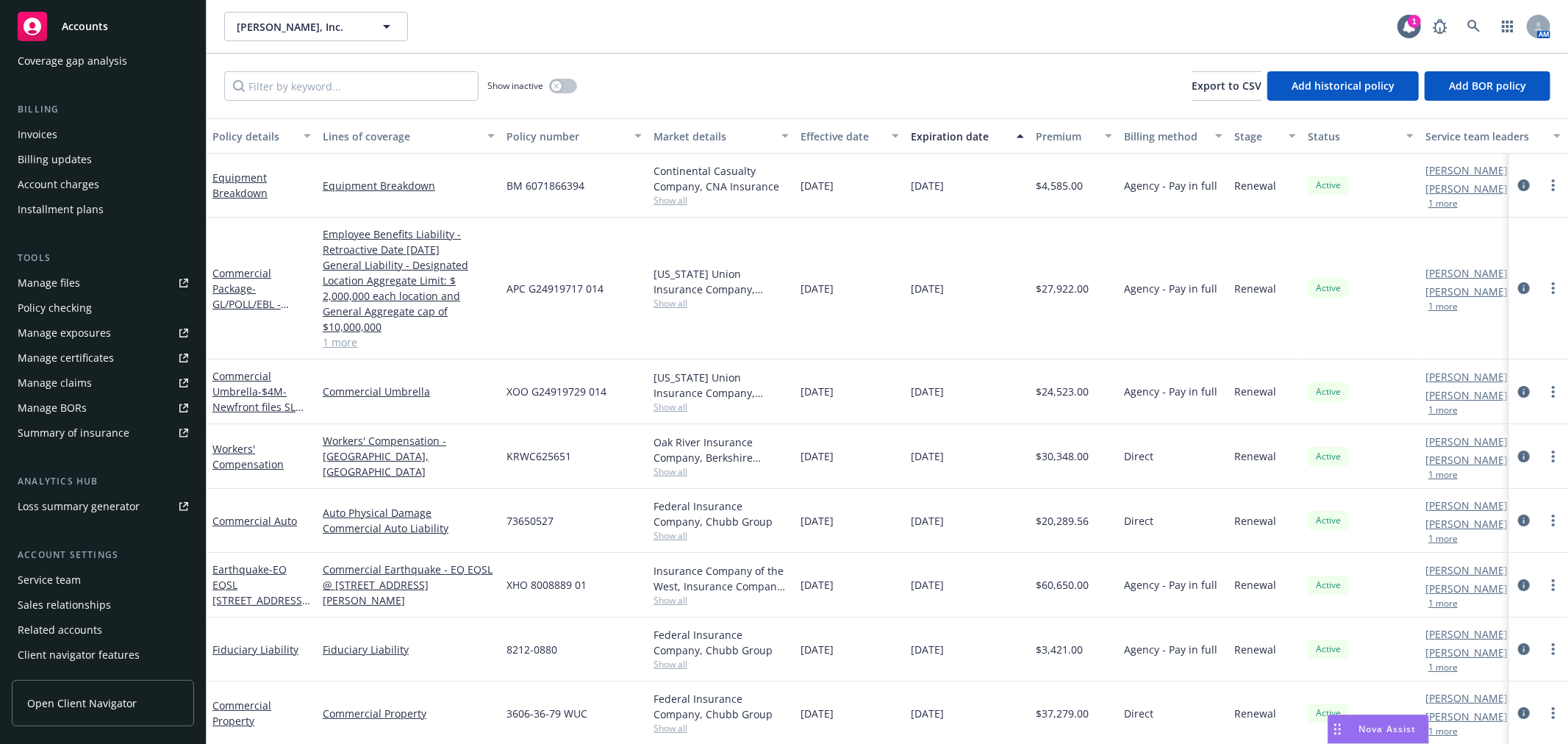
scroll to position [238, 0]
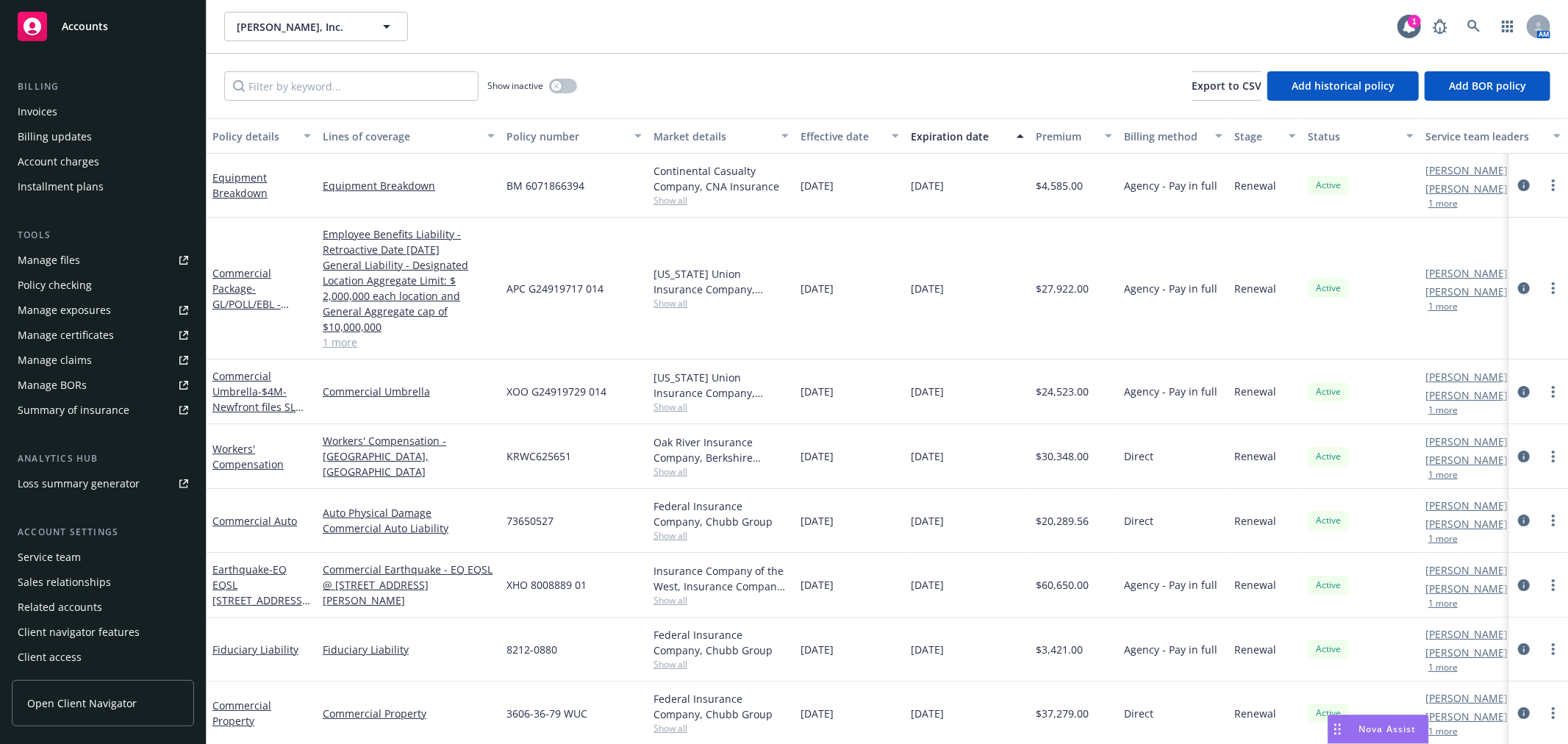
click at [88, 286] on div "Policy checking" at bounding box center [55, 286] width 74 height 24
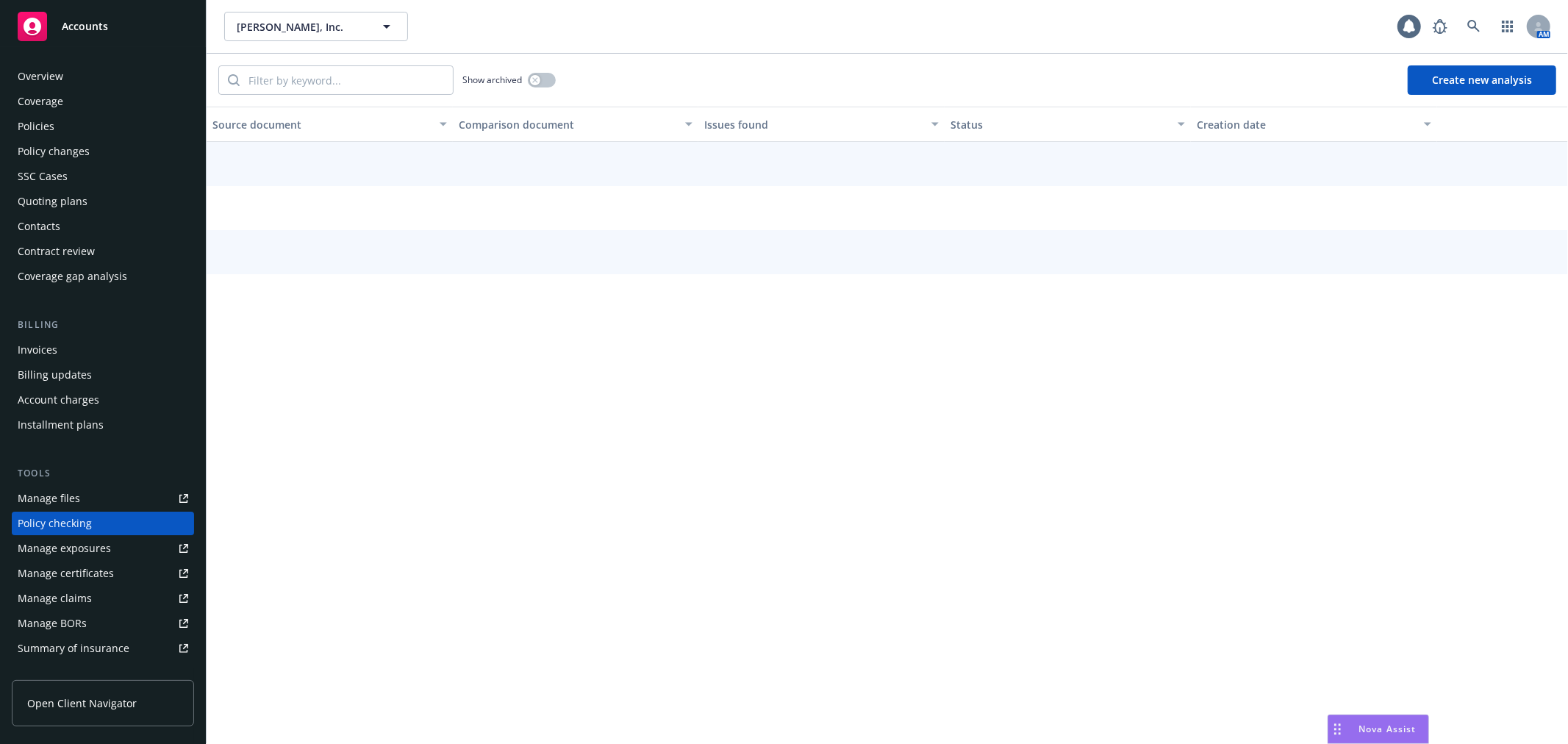
scroll to position [127, 0]
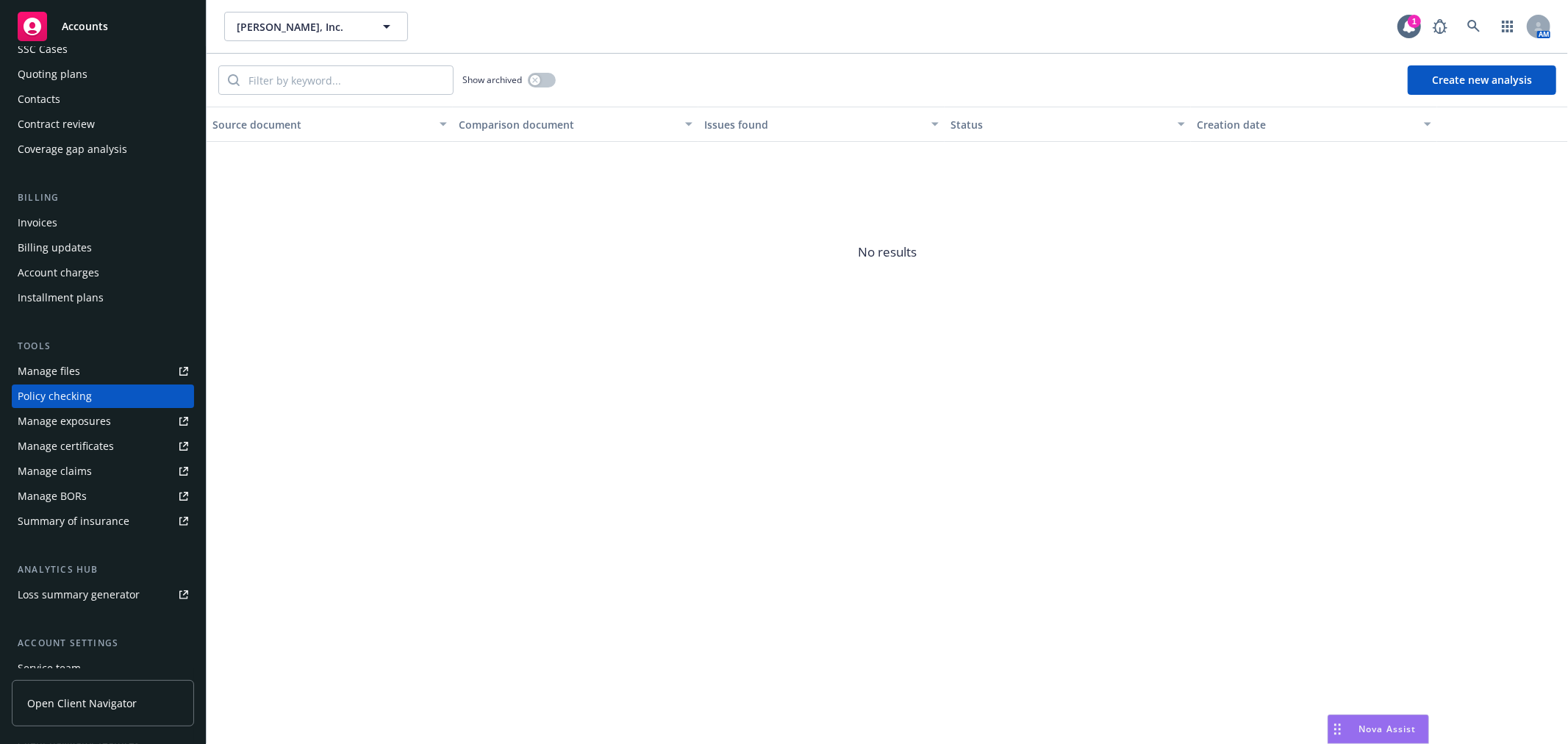
click at [1469, 79] on button "Create new analysis" at bounding box center [1482, 80] width 149 height 29
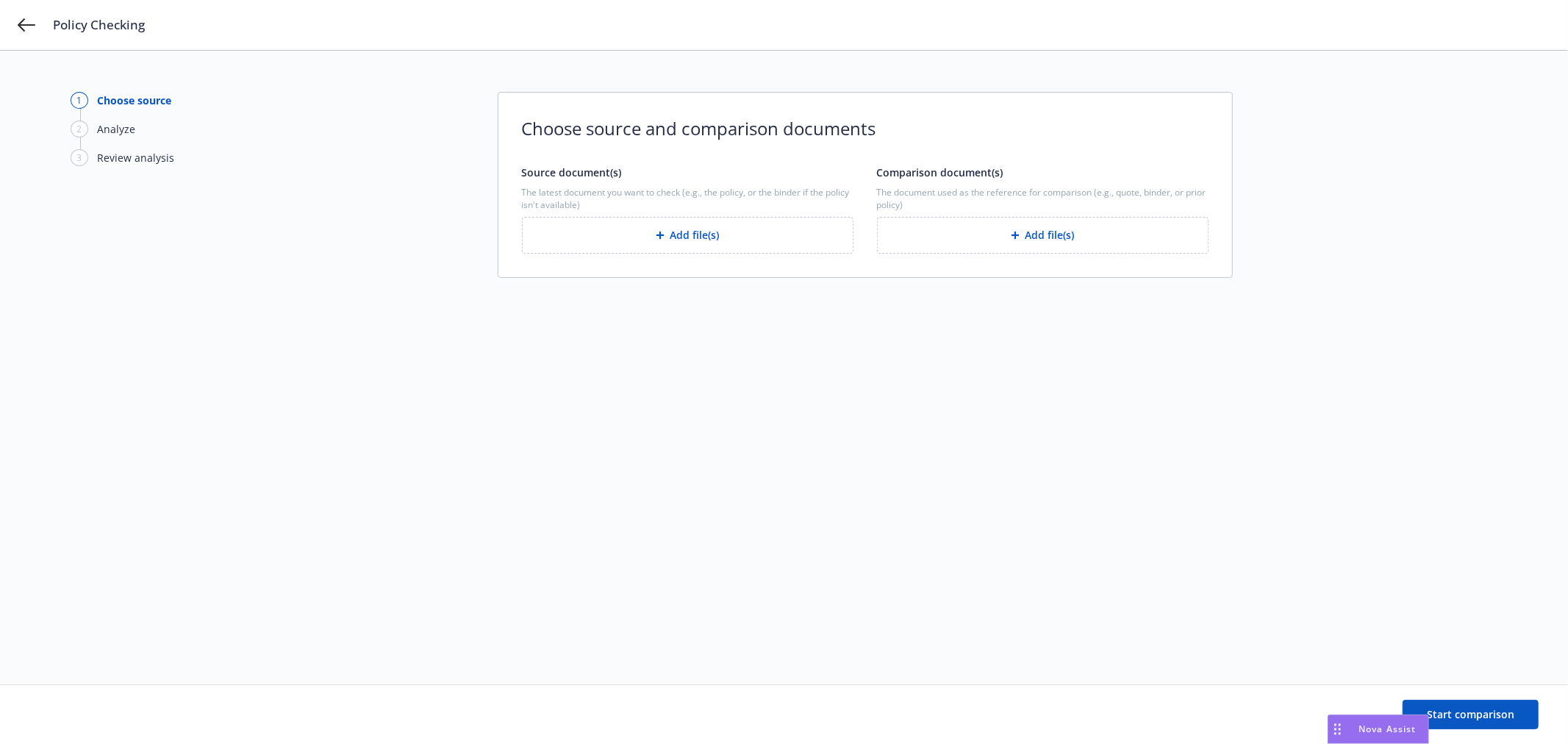
click at [704, 240] on button "Add file(s)" at bounding box center [688, 235] width 332 height 37
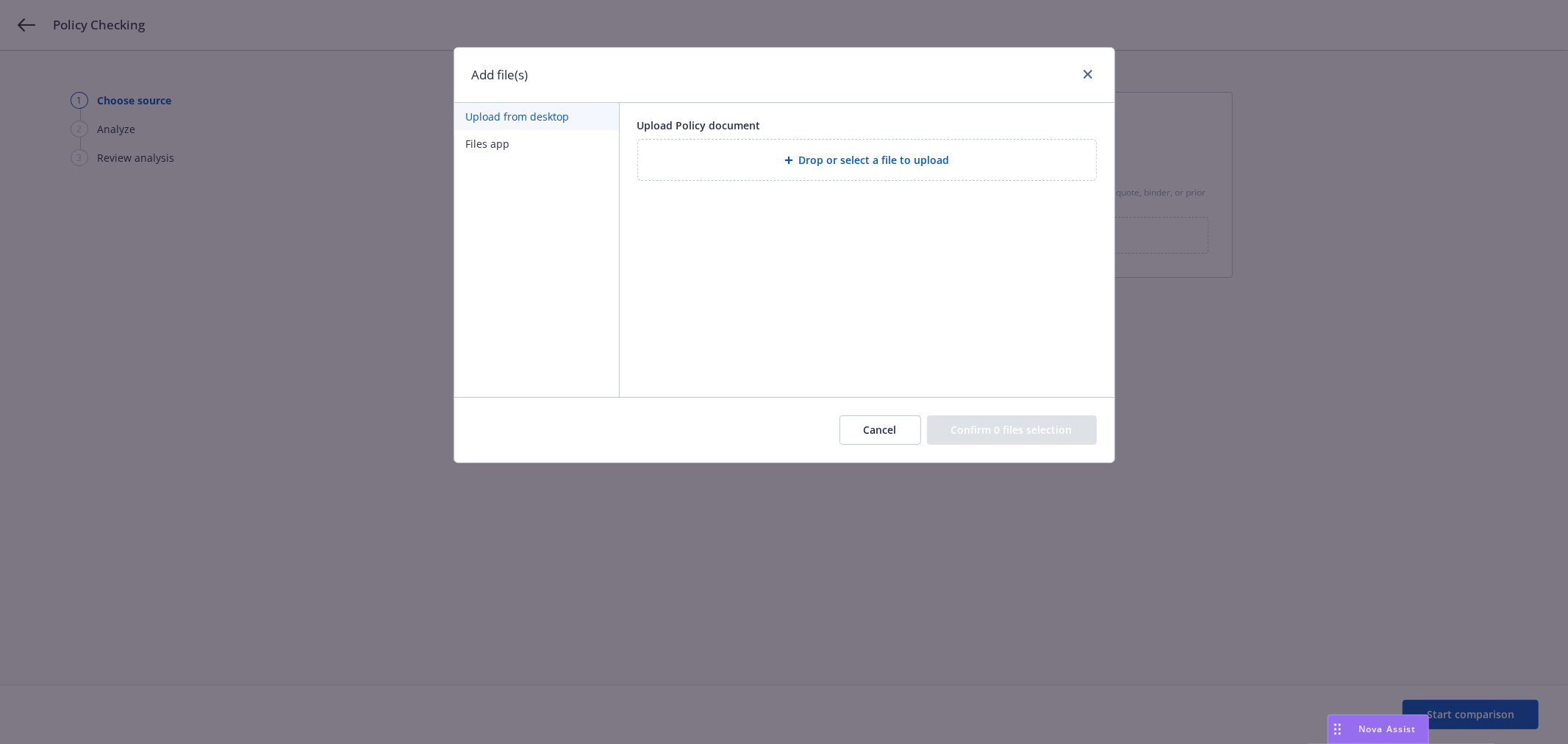
click at [870, 427] on button "Cancel" at bounding box center [880, 430] width 81 height 29
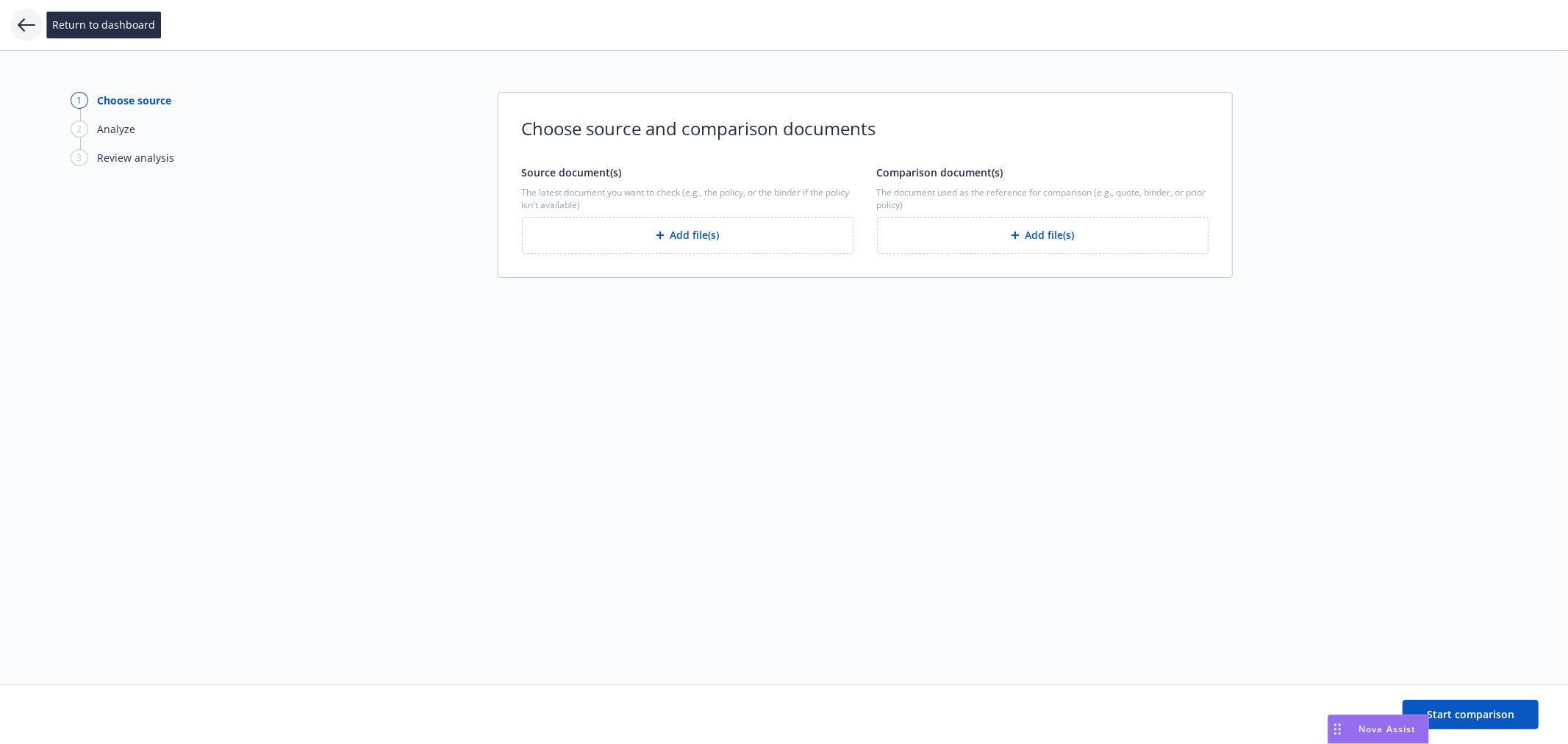
click at [29, 20] on icon at bounding box center [27, 25] width 18 height 18
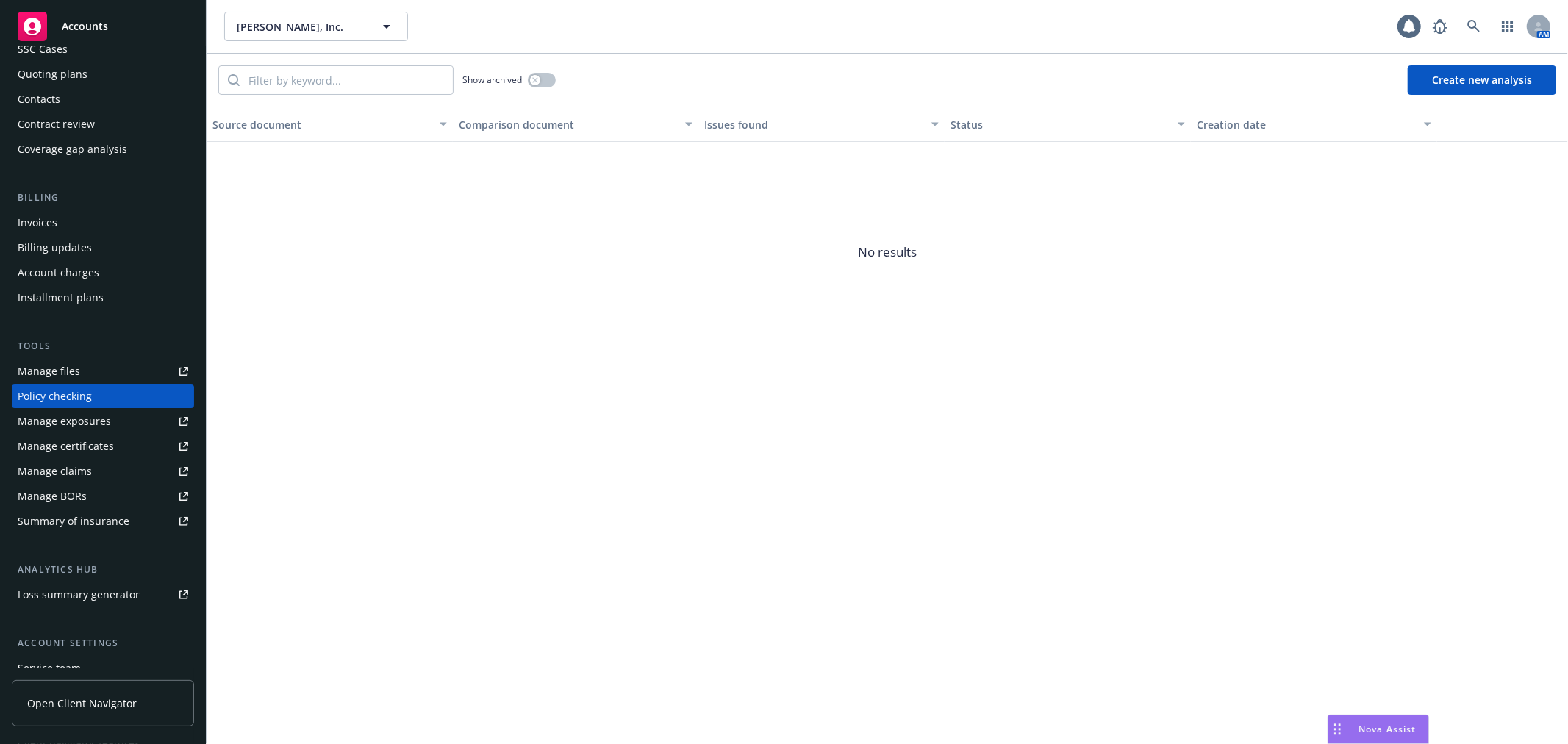
scroll to position [45, 0]
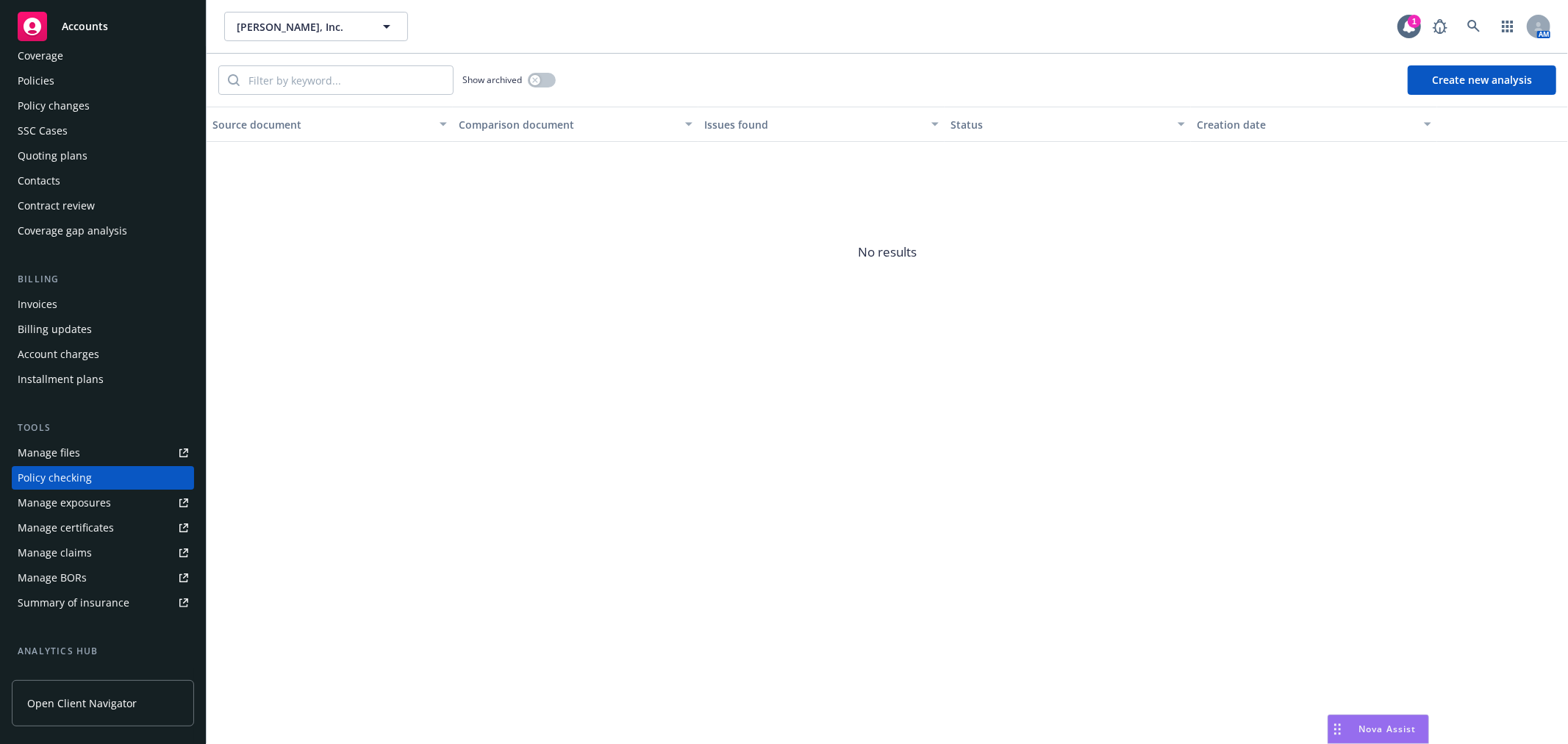
click at [49, 79] on div "Policies" at bounding box center [36, 81] width 37 height 24
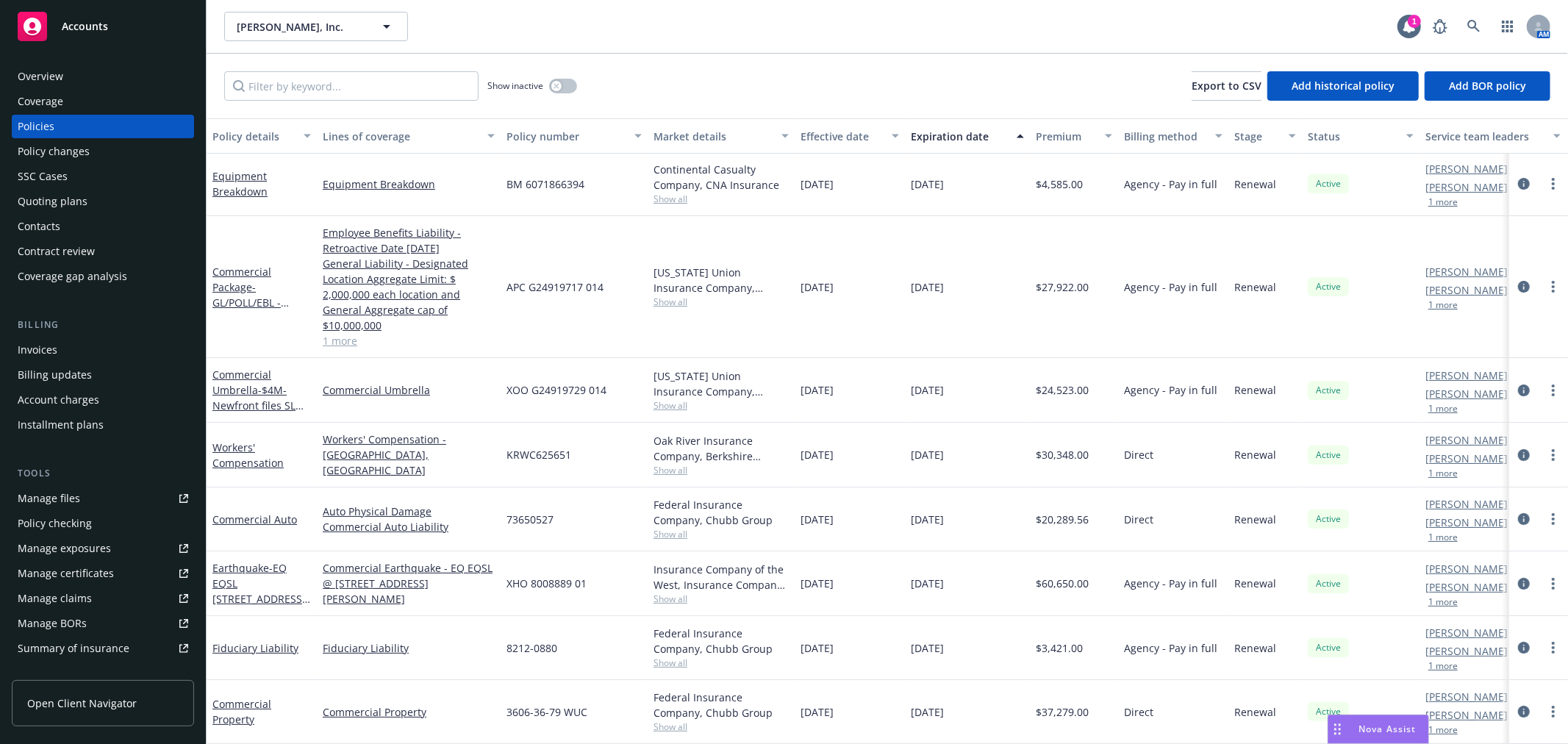
scroll to position [13, 0]
click at [72, 489] on div "Manage files" at bounding box center [49, 499] width 62 height 24
